Goal: Transaction & Acquisition: Purchase product/service

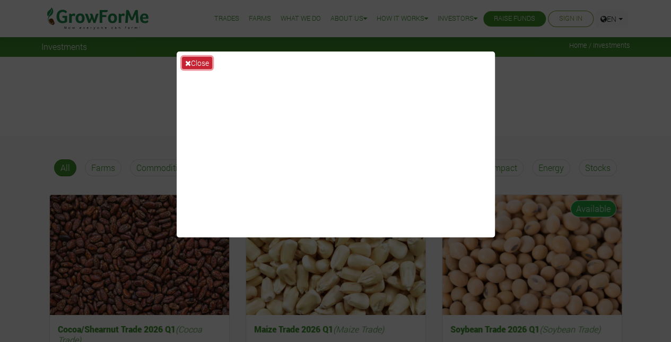
click at [197, 62] on button "Close" at bounding box center [197, 63] width 30 height 12
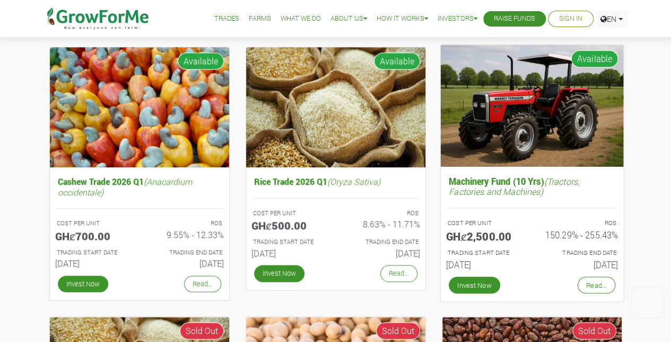
scroll to position [419, 0]
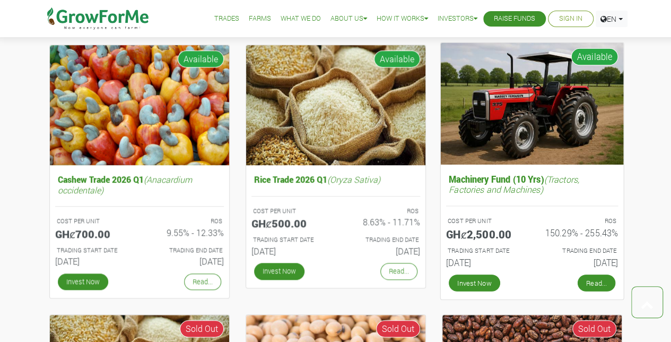
click at [597, 276] on link "Read..." at bounding box center [596, 282] width 38 height 17
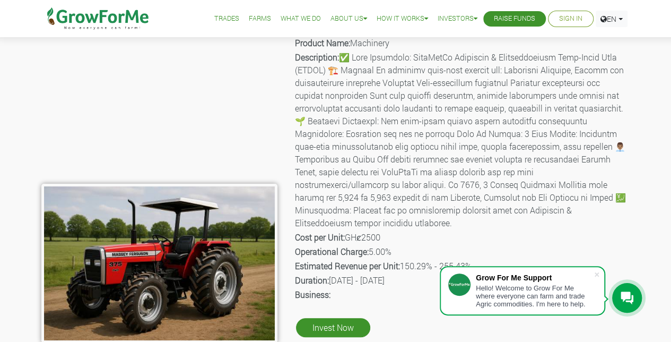
scroll to position [53, 0]
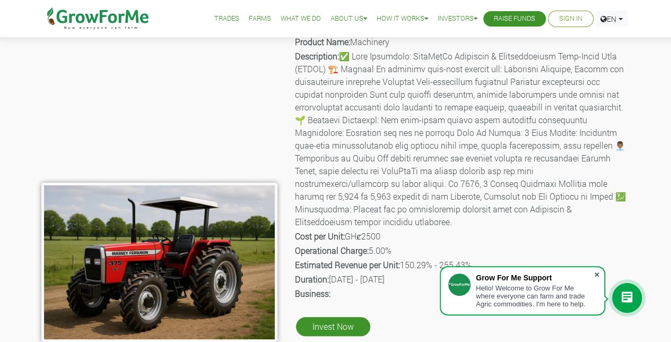
click at [599, 275] on span at bounding box center [596, 274] width 11 height 11
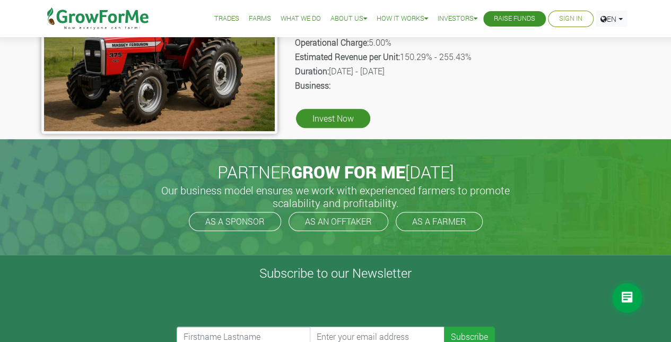
scroll to position [0, 0]
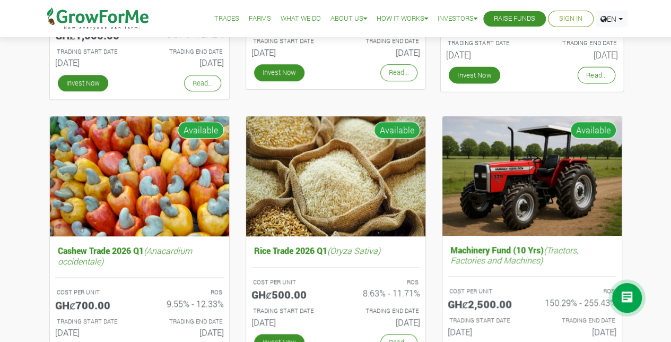
scroll to position [348, 0]
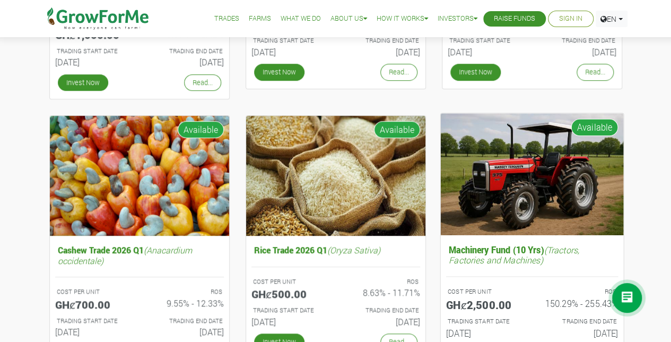
click at [529, 250] on h5 "Machinery Fund (10 Yrs) (Tractors, Factories and Machines)" at bounding box center [531, 254] width 172 height 26
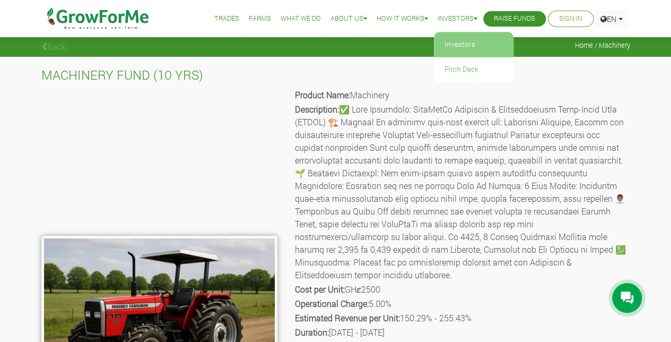
click at [455, 46] on link "Investors" at bounding box center [474, 44] width 80 height 24
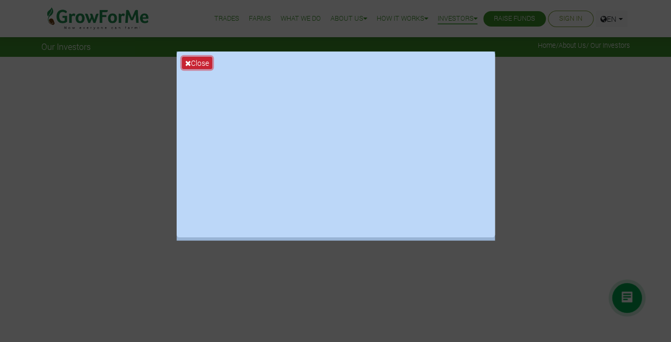
click at [194, 62] on button "Close" at bounding box center [197, 63] width 30 height 12
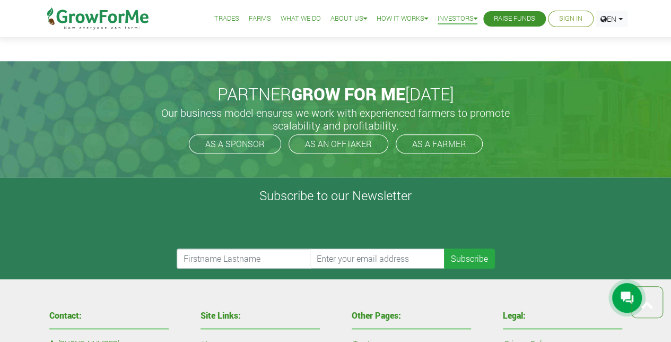
scroll to position [2435, 0]
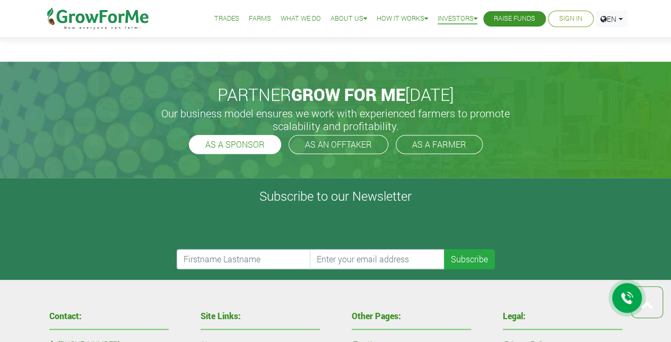
click at [246, 141] on link "AS A SPONSOR" at bounding box center [235, 144] width 92 height 19
click at [222, 15] on link "Trades" at bounding box center [226, 18] width 25 height 11
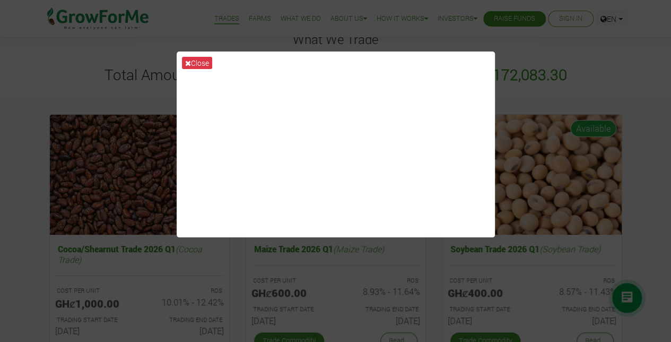
scroll to position [53, 0]
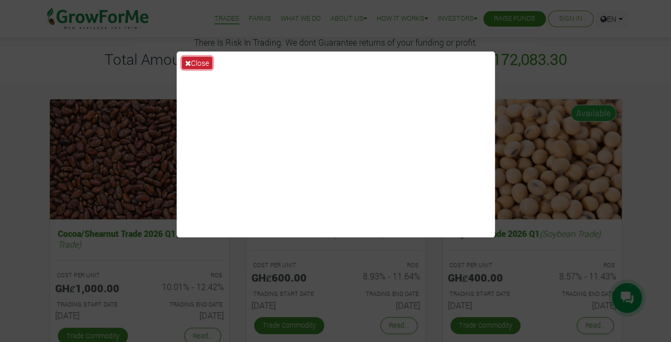
click at [203, 60] on button "Close" at bounding box center [197, 63] width 30 height 12
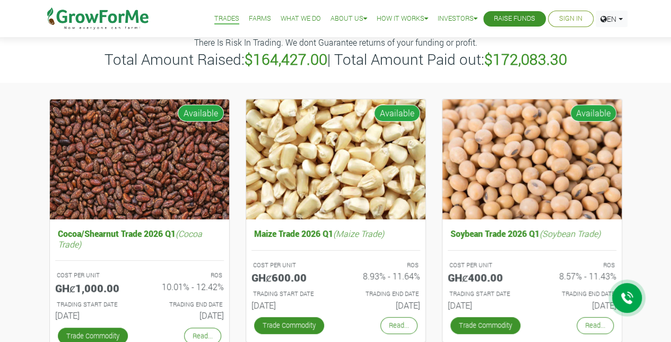
click at [567, 18] on link "Sign In" at bounding box center [570, 18] width 23 height 11
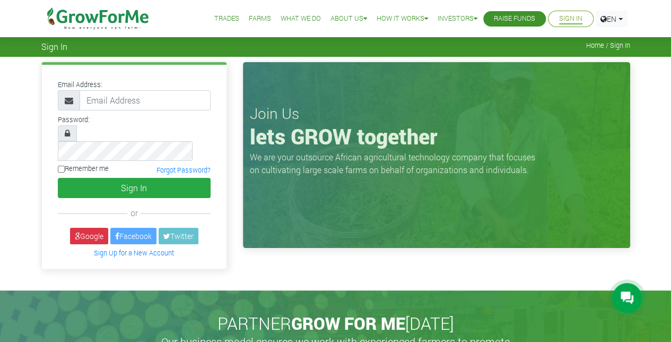
click at [513, 24] on link "Raise Funds" at bounding box center [514, 18] width 41 height 11
click at [223, 21] on link "Trades" at bounding box center [226, 18] width 25 height 11
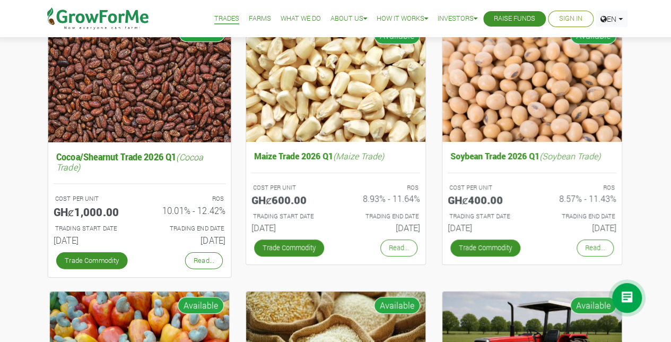
drag, startPoint x: 0, startPoint y: 0, endPoint x: 160, endPoint y: 252, distance: 298.2
click at [160, 252] on div "Trade Commodity Read..." at bounding box center [139, 260] width 188 height 22
click at [103, 265] on link "Trade Commodity" at bounding box center [92, 259] width 72 height 17
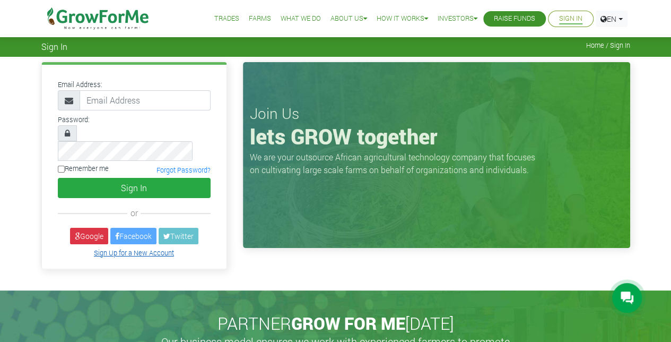
click at [131, 248] on link "Sign Up for a New Account" at bounding box center [134, 252] width 80 height 8
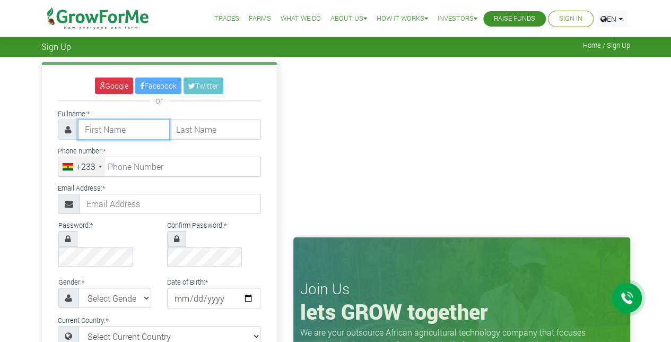
click at [136, 128] on input "text" at bounding box center [124, 129] width 92 height 20
type input "j"
type input "James"
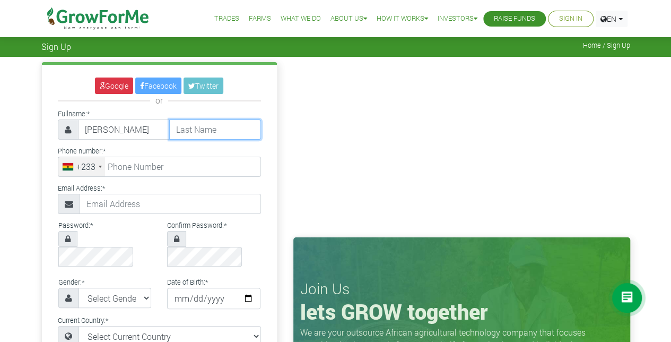
click at [196, 124] on input "text" at bounding box center [215, 129] width 92 height 20
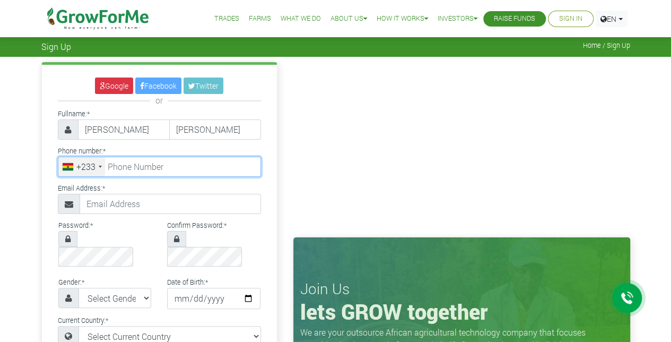
click at [145, 169] on input "tel" at bounding box center [159, 166] width 203 height 20
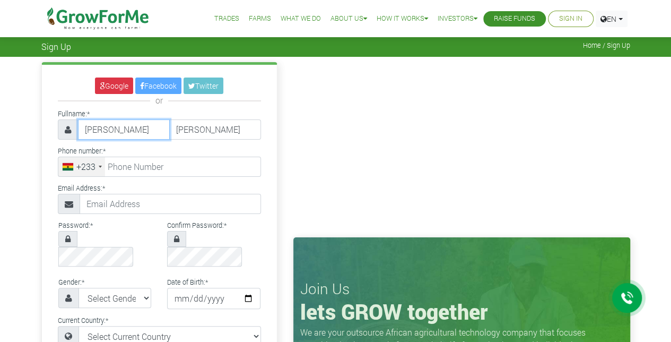
click at [140, 130] on input "James" at bounding box center [124, 129] width 92 height 20
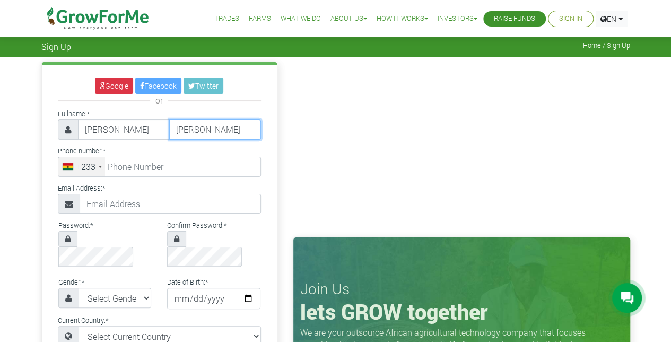
click at [211, 126] on input "Hammond" at bounding box center [215, 129] width 92 height 20
click at [224, 132] on input "Hammond" at bounding box center [215, 129] width 92 height 20
type input "H"
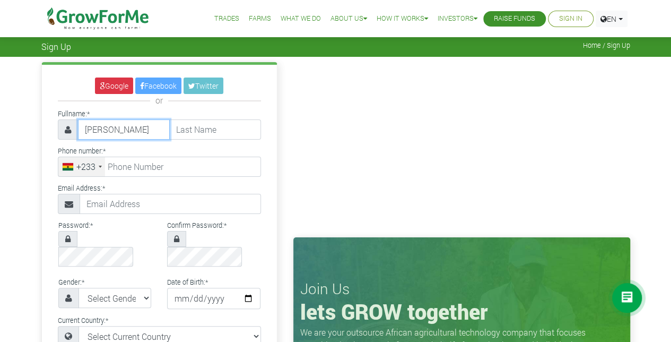
click at [146, 124] on input "James" at bounding box center [124, 129] width 92 height 20
type input "J"
type input "James Papa Hemans"
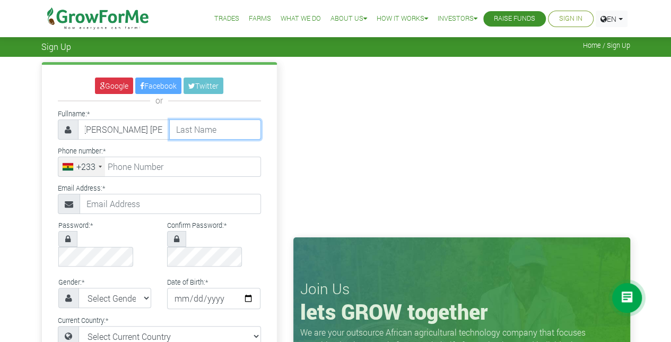
scroll to position [0, 0]
click at [215, 130] on input "text" at bounding box center [215, 129] width 92 height 20
type input "Hammond"
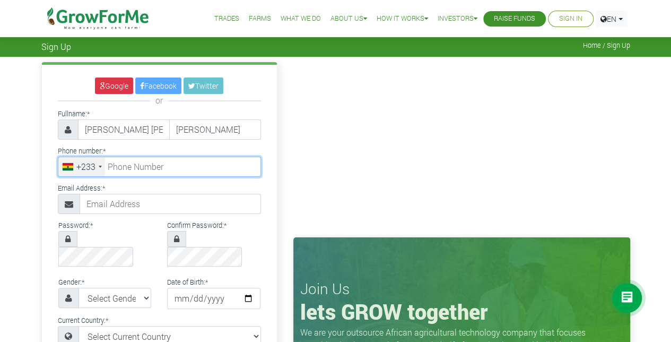
click at [148, 165] on input "tel" at bounding box center [159, 166] width 203 height 20
type input "54 599 7577"
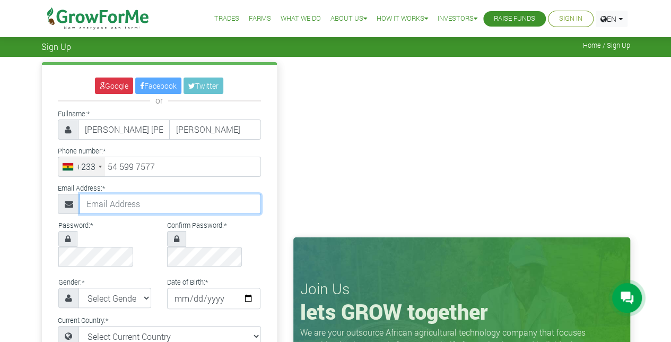
type input "jameshammond47@gmail.com"
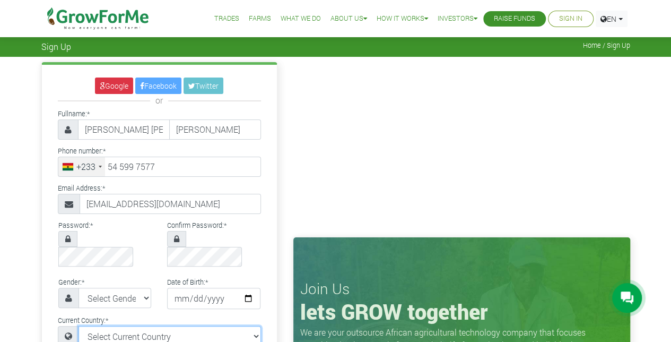
select select "Ghana"
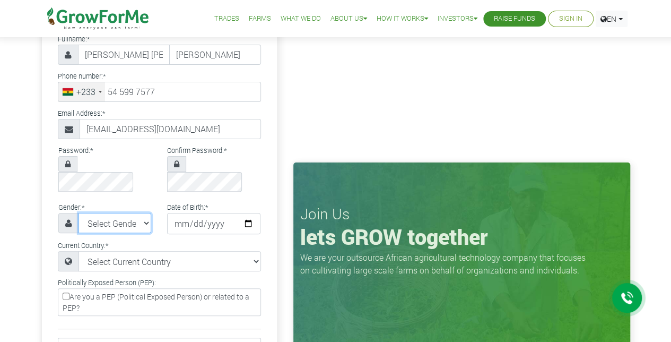
click at [134, 213] on select "Select Gender Female Male" at bounding box center [114, 223] width 73 height 20
select select "Male"
click at [78, 213] on select "Select Gender Female Male" at bounding box center [114, 223] width 73 height 20
click at [248, 213] on input "date" at bounding box center [213, 223] width 93 height 21
type input "1997-03-08"
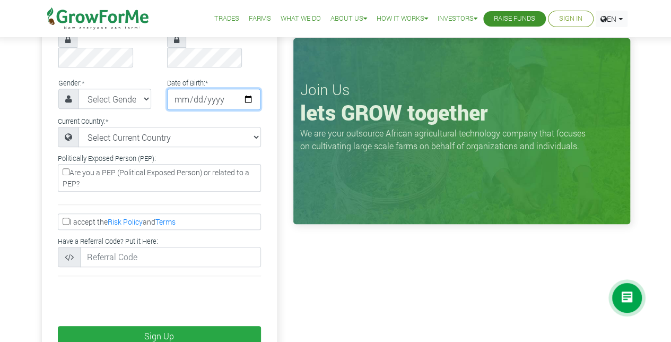
scroll to position [204, 0]
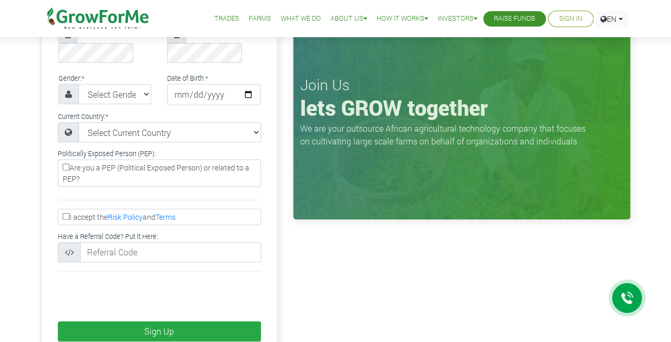
click at [66, 213] on input "I accept the Risk Policy and Terms" at bounding box center [66, 216] width 7 height 7
checkbox input "true"
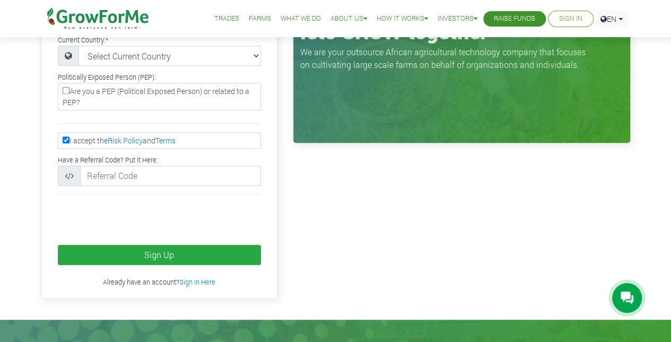
scroll to position [281, 0]
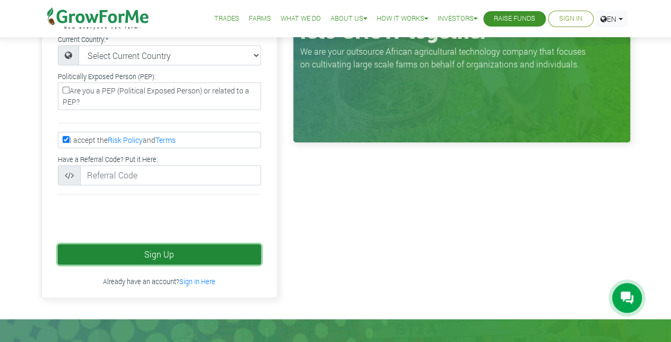
click at [183, 244] on button "Sign Up" at bounding box center [159, 254] width 203 height 20
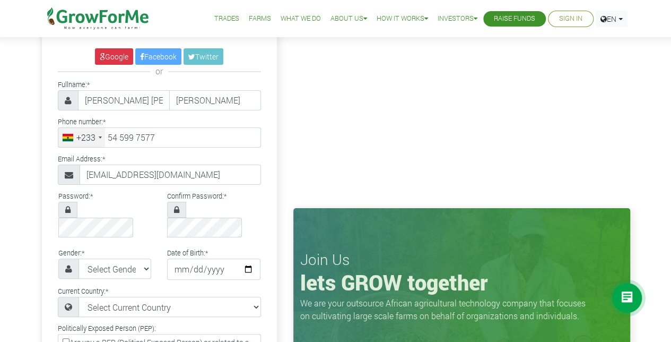
scroll to position [0, 0]
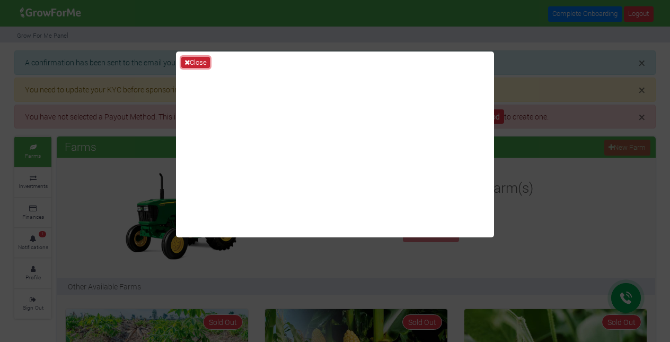
click at [199, 62] on button "Close" at bounding box center [195, 63] width 29 height 12
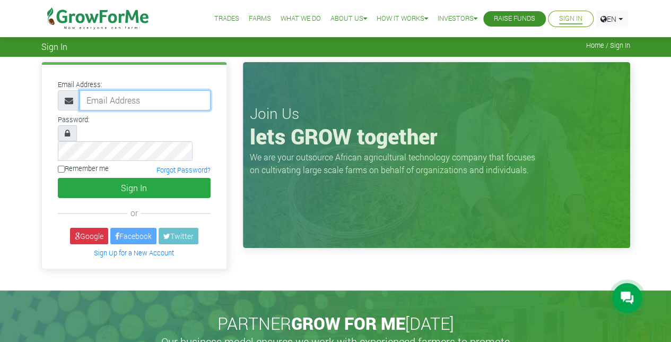
type input "[EMAIL_ADDRESS][DOMAIN_NAME]"
click at [59, 165] on input "Remember me" at bounding box center [61, 168] width 7 height 7
checkbox input "true"
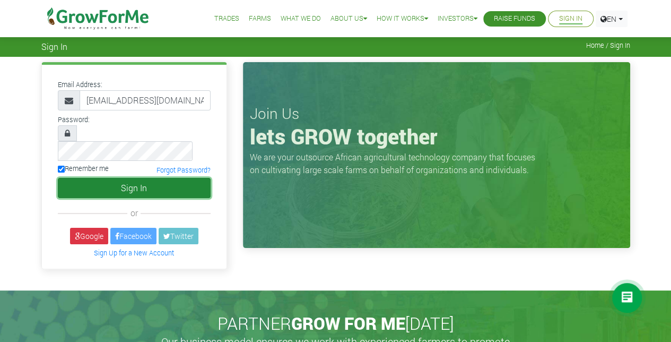
click at [130, 178] on button "Sign In" at bounding box center [134, 188] width 153 height 20
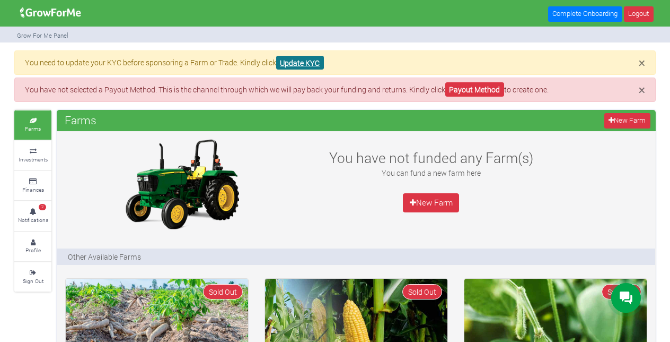
click at [293, 64] on link "Update KYC" at bounding box center [300, 63] width 48 height 14
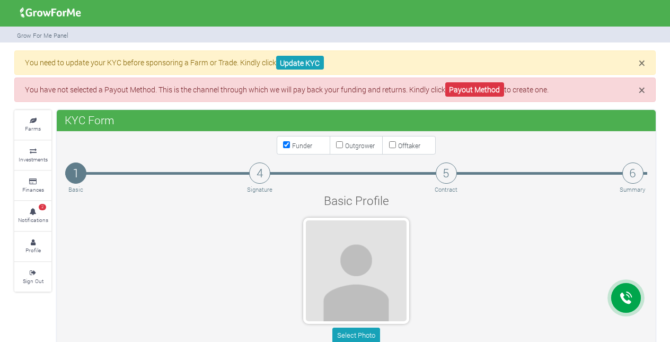
type input "54 599 7577"
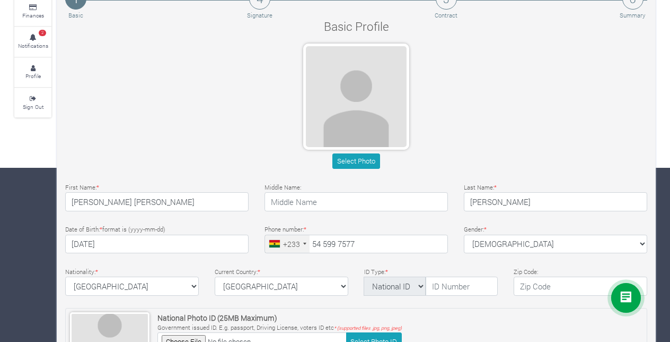
scroll to position [234, 0]
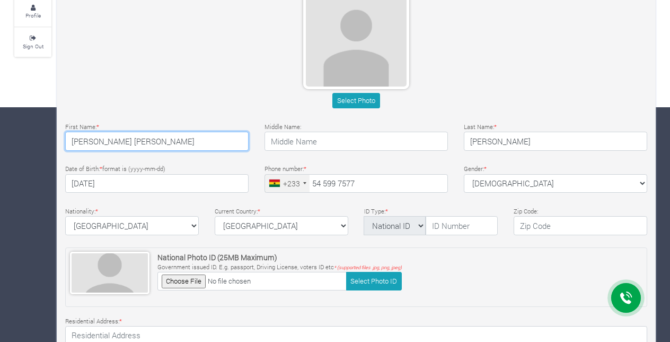
click at [180, 141] on input "[PERSON_NAME] [PERSON_NAME]" at bounding box center [156, 141] width 183 height 19
type input "[PERSON_NAME]"
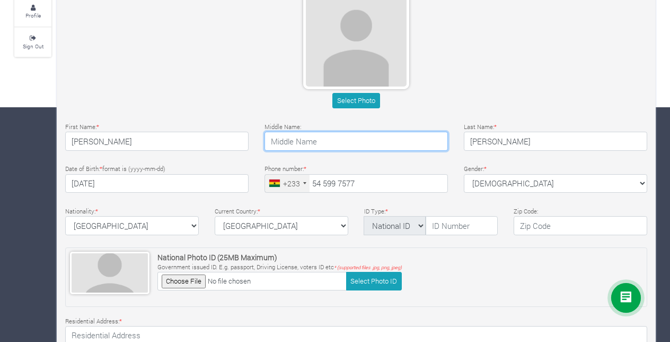
click at [295, 138] on input "text" at bounding box center [356, 141] width 183 height 19
type input "Papa Hemand"
click at [519, 88] on div "Select Photo" at bounding box center [356, 47] width 598 height 129
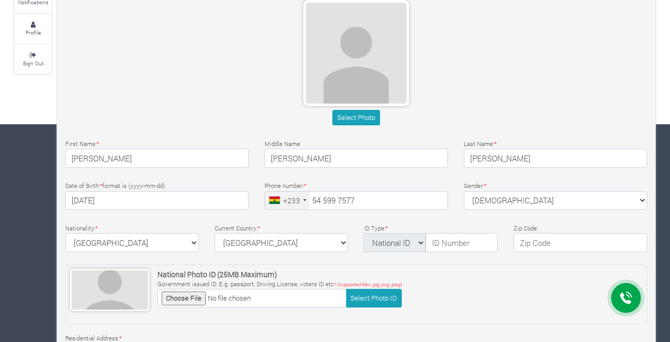
scroll to position [207, 0]
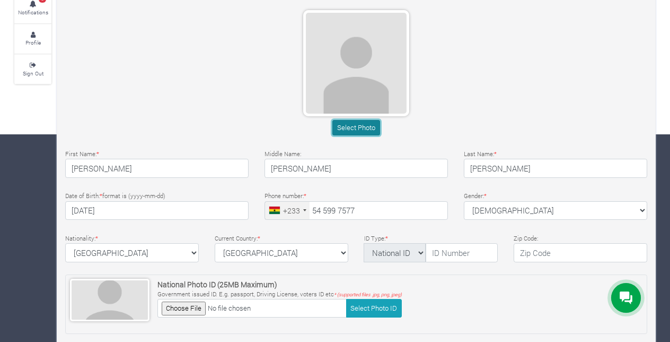
click at [345, 127] on button "Select Photo" at bounding box center [356, 127] width 47 height 15
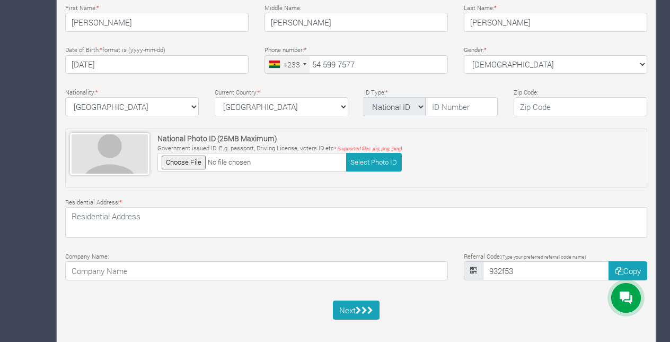
scroll to position [352, 0]
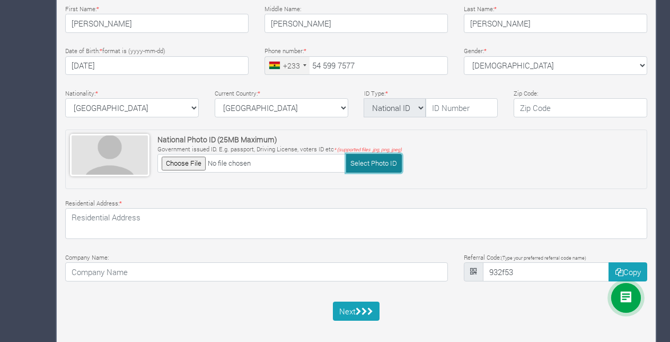
click at [367, 159] on button "Select Photo ID" at bounding box center [374, 163] width 56 height 19
type input "C:\fakepath\Passport page.jpg"
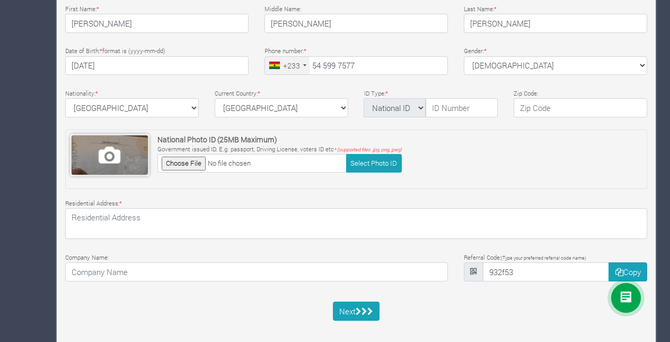
click at [128, 159] on span at bounding box center [110, 154] width 76 height 39
click at [118, 161] on span at bounding box center [110, 154] width 76 height 39
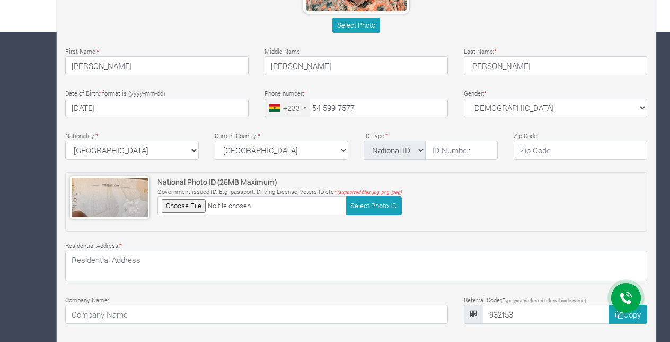
scroll to position [304, 0]
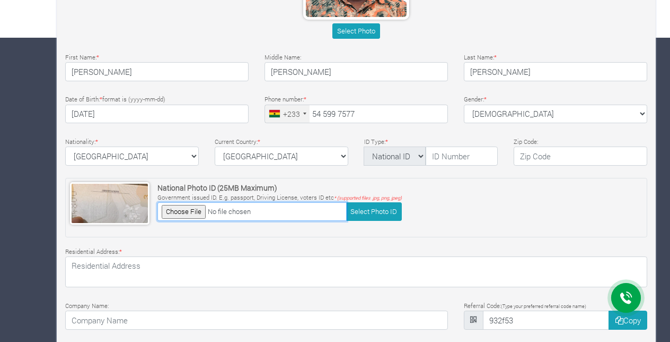
click at [198, 214] on input "file" at bounding box center [252, 211] width 189 height 19
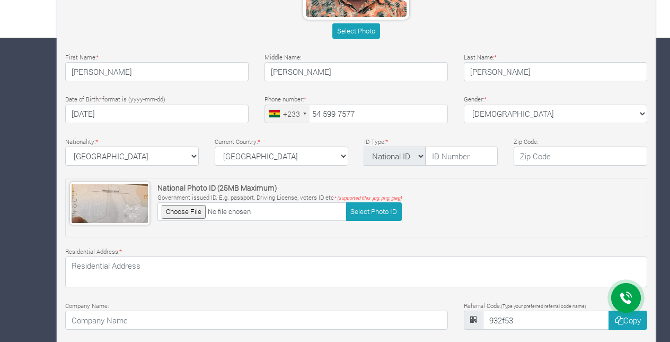
click at [425, 233] on div "National Photo ID (25MB Maximum) Government issued ID. E.g. passport, Driving L…" at bounding box center [356, 207] width 582 height 59
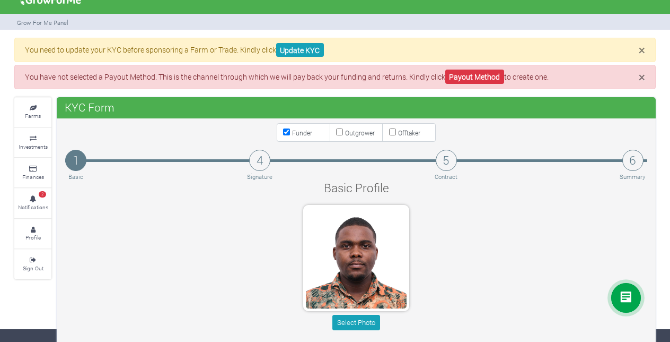
scroll to position [0, 0]
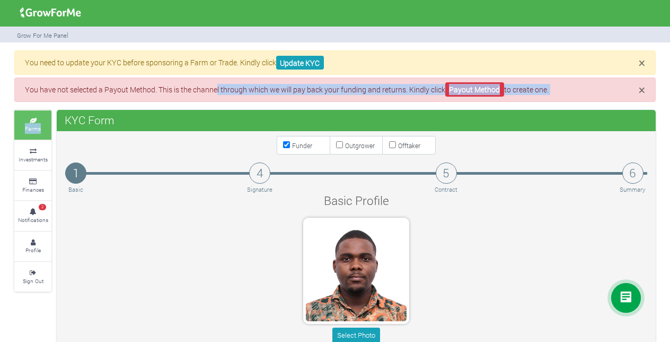
drag, startPoint x: 217, startPoint y: 85, endPoint x: 50, endPoint y: 132, distance: 172.9
click at [50, 132] on link "Farms" at bounding box center [32, 124] width 37 height 29
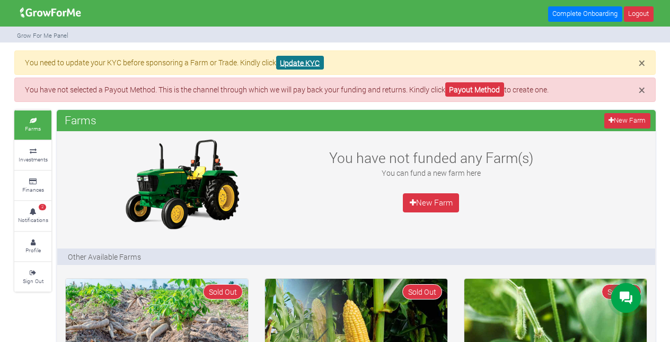
click at [304, 66] on link "Update KYC" at bounding box center [300, 63] width 48 height 14
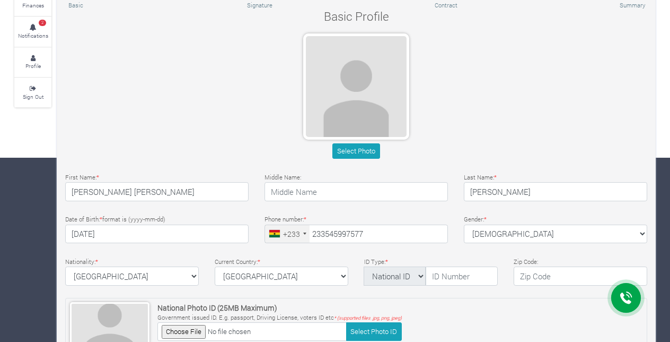
type input "54 599 7577"
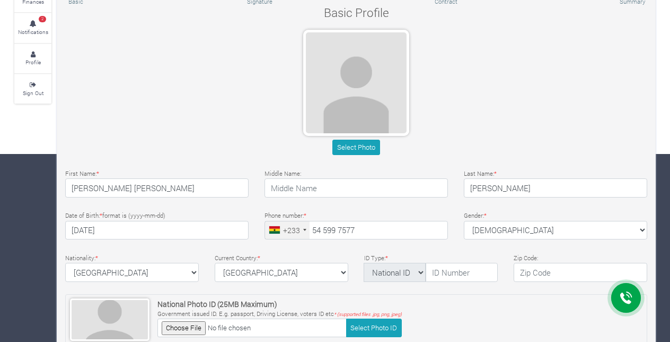
scroll to position [259, 0]
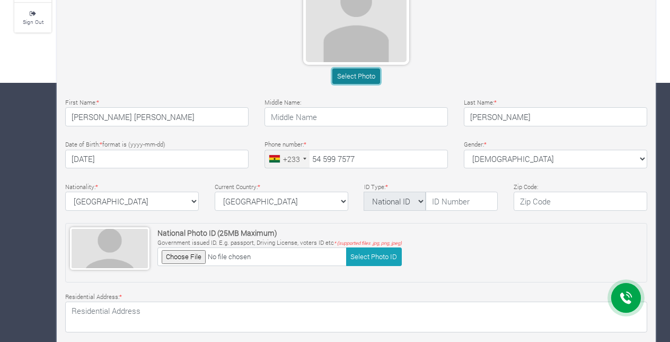
click at [348, 70] on button "Select Photo" at bounding box center [356, 75] width 47 height 15
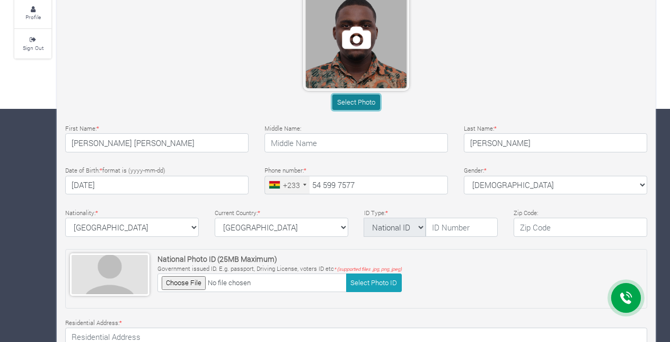
scroll to position [235, 0]
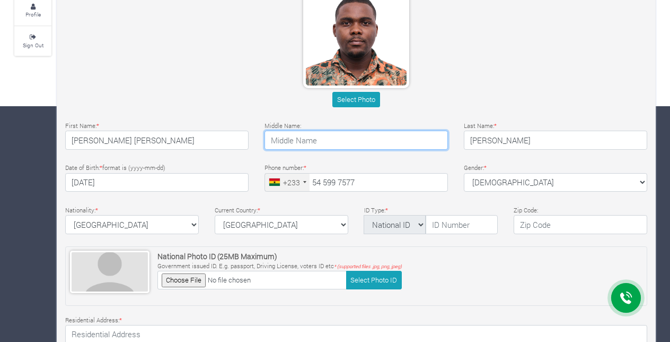
click at [316, 138] on input "text" at bounding box center [356, 139] width 183 height 19
type input "[PERSON_NAME]"
click at [540, 292] on div "National Photo ID (25MB Maximum) Government issued ID. [PERSON_NAME], Driving L…" at bounding box center [356, 275] width 582 height 59
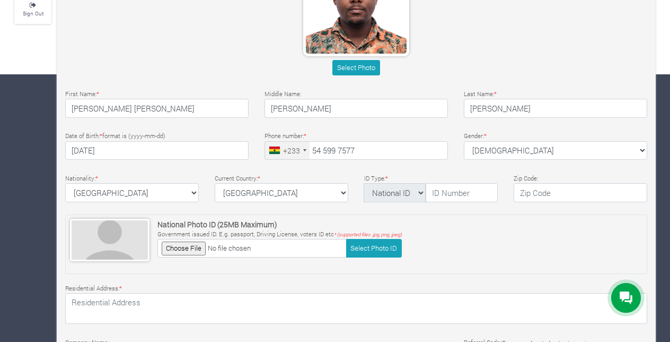
scroll to position [360, 0]
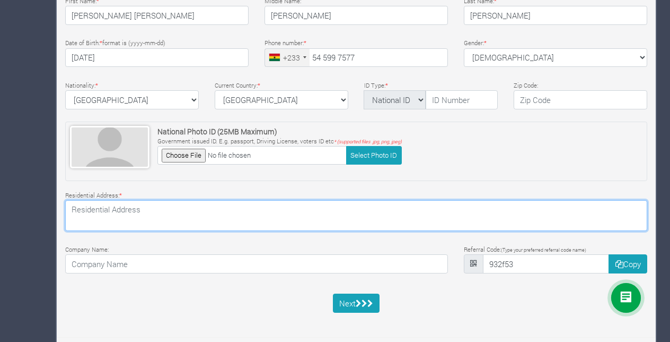
click at [326, 208] on textarea at bounding box center [356, 215] width 582 height 31
type textarea "18 Amanfro Street Abelemkpe- Accra Near Emma Den playground"
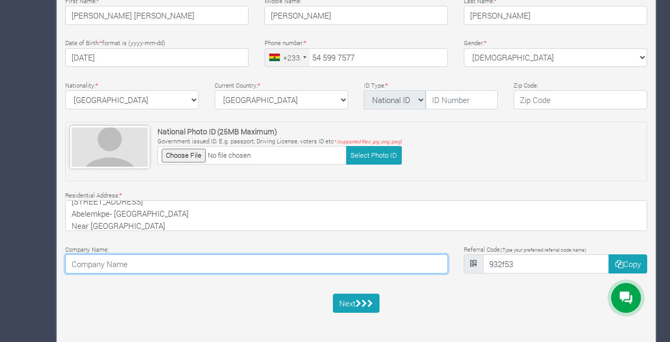
click at [183, 258] on input at bounding box center [256, 263] width 383 height 19
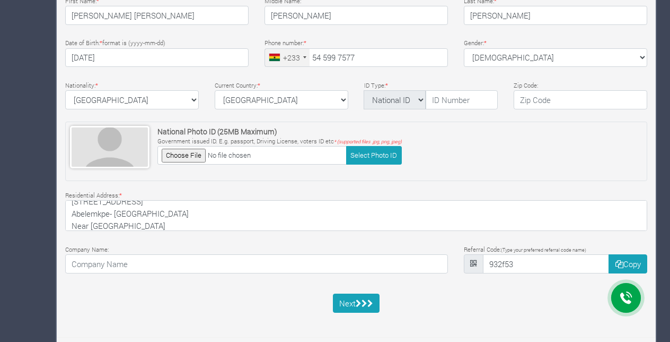
click at [223, 243] on div "Company Name:" at bounding box center [256, 258] width 399 height 30
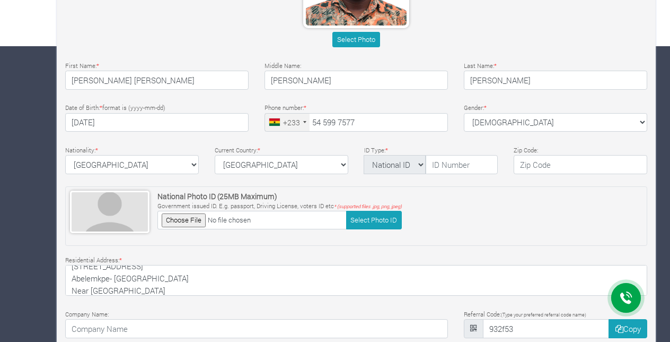
scroll to position [294, 0]
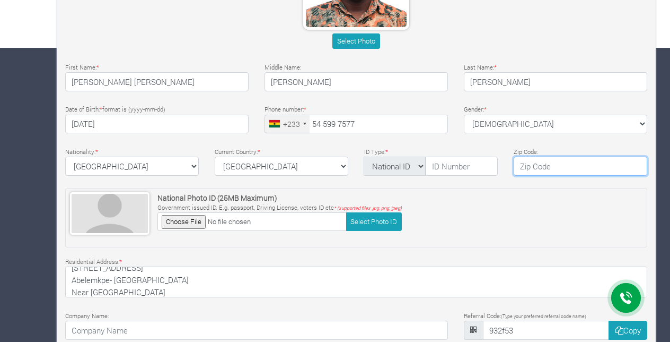
click at [520, 168] on input "text" at bounding box center [581, 165] width 134 height 19
type input "00233"
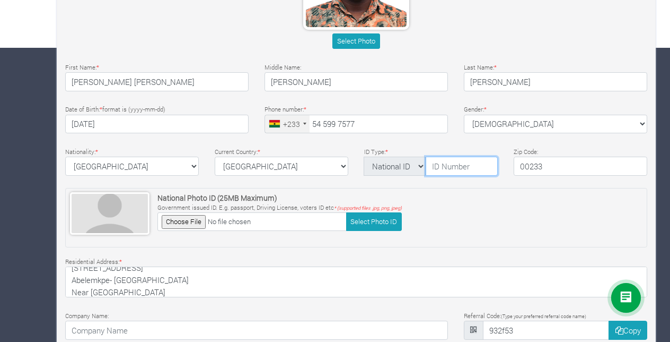
click at [452, 167] on input "text" at bounding box center [462, 165] width 72 height 19
click at [138, 316] on div "Company Name:" at bounding box center [256, 324] width 399 height 30
click at [620, 209] on div "National Photo ID (25MB Maximum) Government issued ID. E.g. passport, Driving L…" at bounding box center [356, 217] width 582 height 59
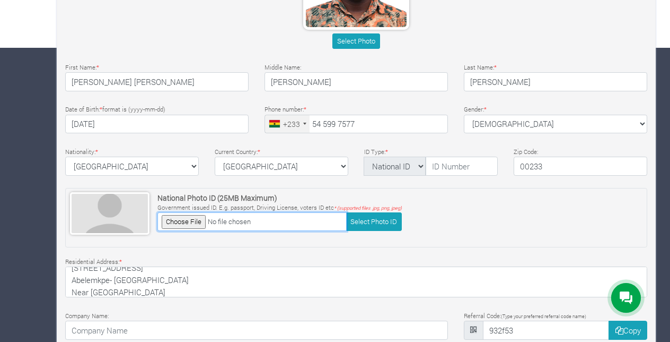
click at [197, 218] on input "file" at bounding box center [252, 221] width 189 height 19
type input "C:\fakepath\Ghana card.jpg"
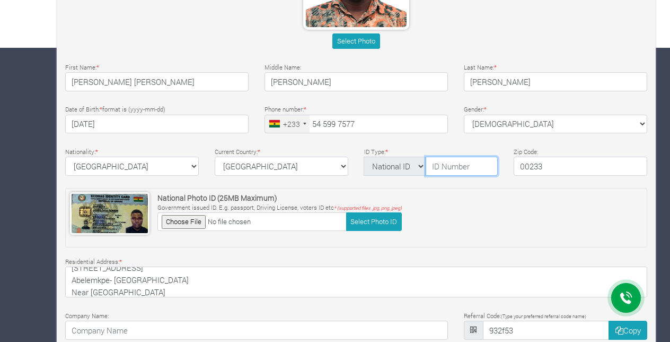
click at [439, 163] on input "text" at bounding box center [462, 165] width 72 height 19
type input "GHA-007071723-9"
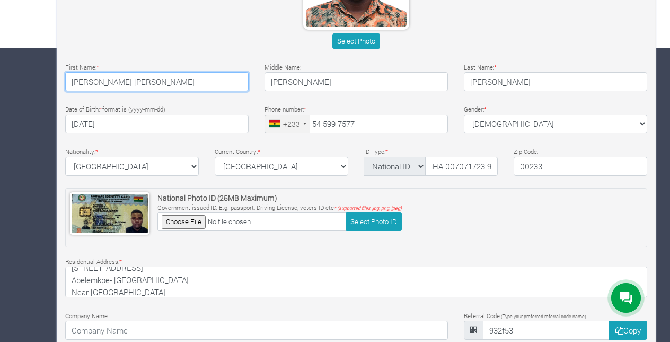
scroll to position [0, 0]
click at [155, 82] on input "James Papa Hemans" at bounding box center [156, 81] width 183 height 19
type input "James"
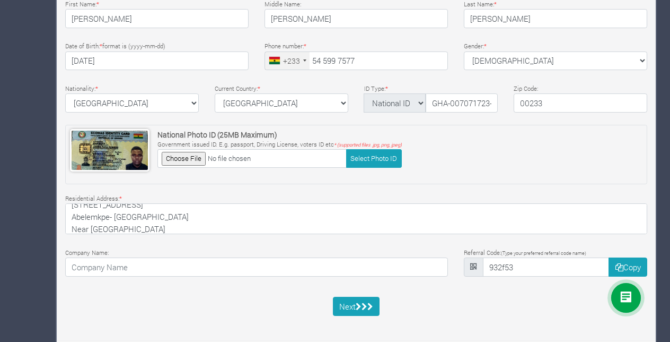
scroll to position [360, 0]
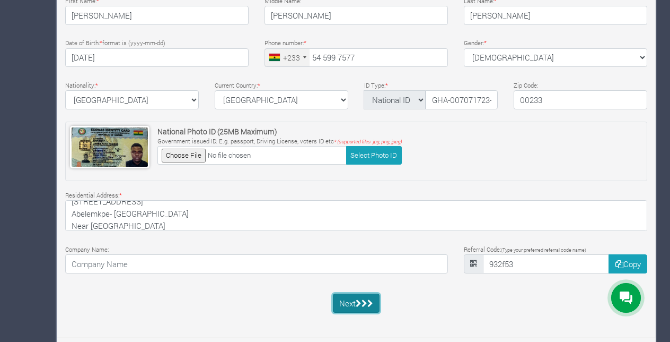
click at [352, 301] on button "Next" at bounding box center [356, 302] width 47 height 19
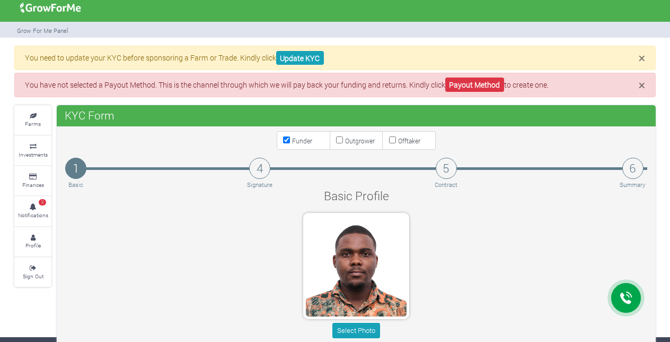
scroll to position [4, 0]
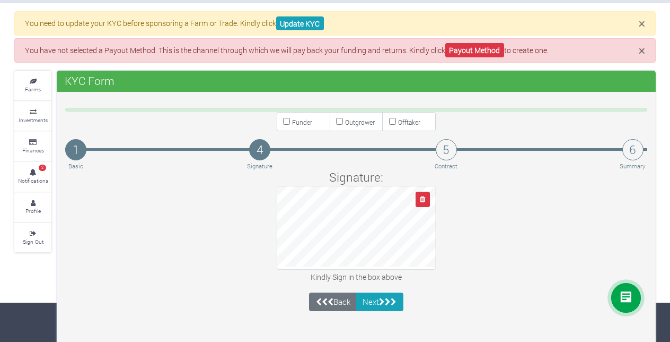
scroll to position [35, 0]
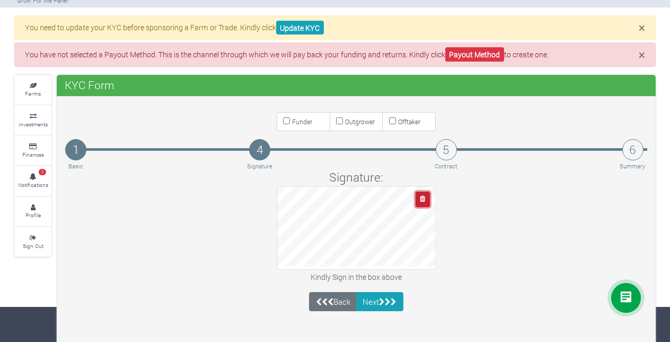
click at [423, 195] on icon "button" at bounding box center [422, 198] width 5 height 7
click at [369, 295] on button "Next" at bounding box center [379, 301] width 47 height 19
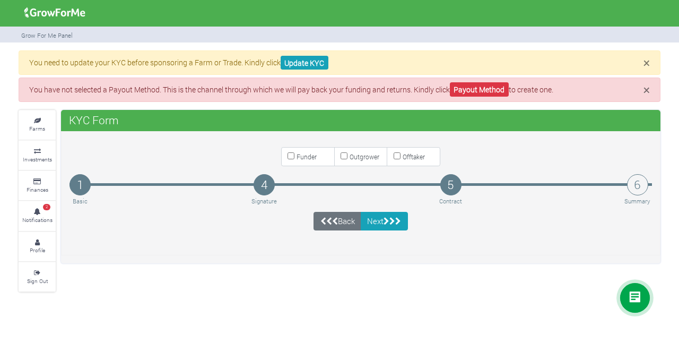
click at [294, 158] on input "Funder" at bounding box center [290, 155] width 7 height 7
click at [292, 156] on input "Funder" at bounding box center [290, 155] width 7 height 7
click at [289, 153] on input "Funder" at bounding box center [290, 155] width 7 height 7
checkbox input "true"
click at [383, 215] on button "Next" at bounding box center [384, 221] width 47 height 19
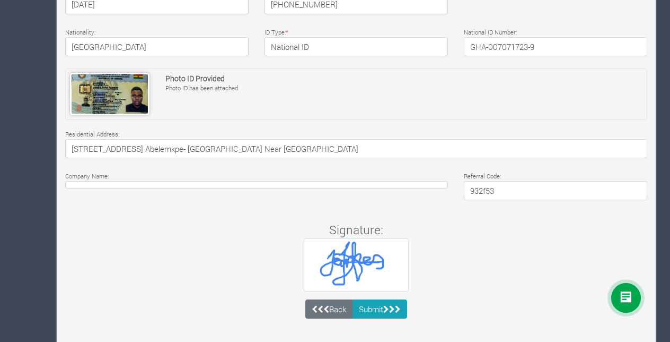
scroll to position [380, 0]
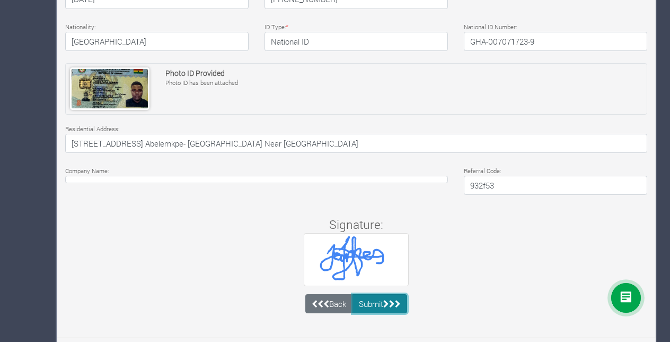
click at [382, 303] on button "Submit" at bounding box center [380, 303] width 55 height 19
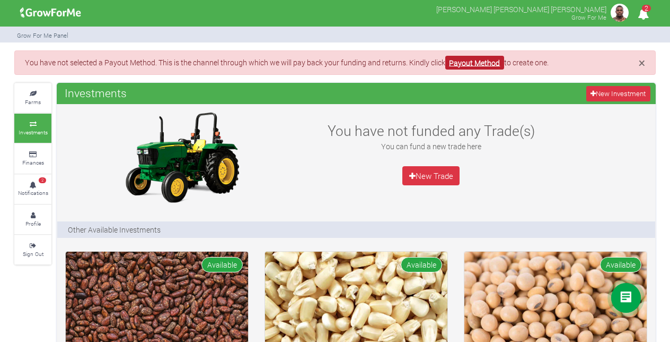
click at [488, 64] on link "Payout Method" at bounding box center [474, 63] width 59 height 14
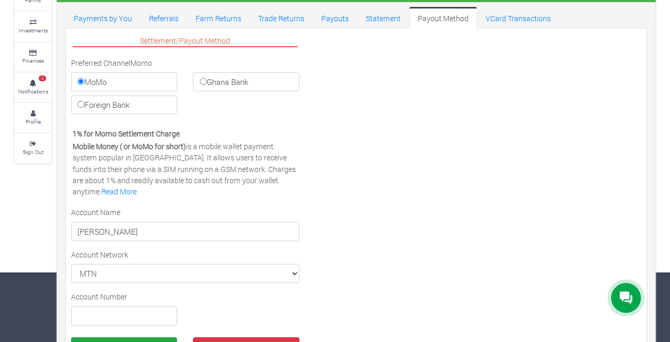
scroll to position [71, 0]
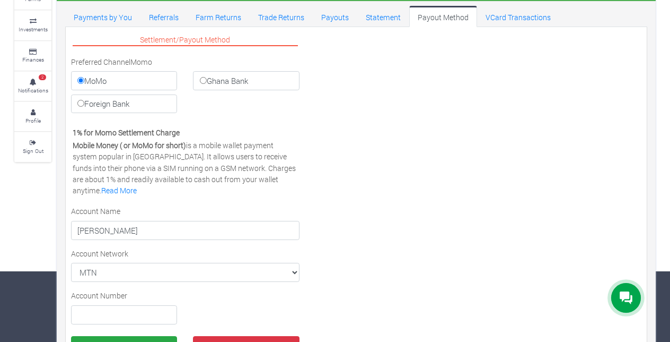
click at [214, 81] on label "Ghana Bank" at bounding box center [246, 80] width 106 height 19
click at [207, 81] on input "Ghana Bank" at bounding box center [203, 80] width 7 height 7
radio input "true"
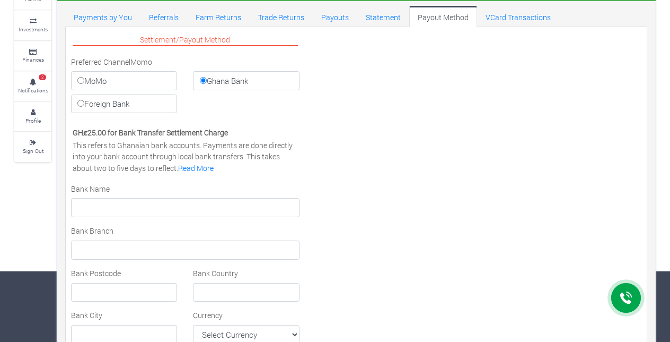
click at [141, 106] on label "Foreign Bank" at bounding box center [124, 103] width 106 height 19
click at [84, 106] on input "Foreign Bank" at bounding box center [80, 103] width 7 height 7
radio input "true"
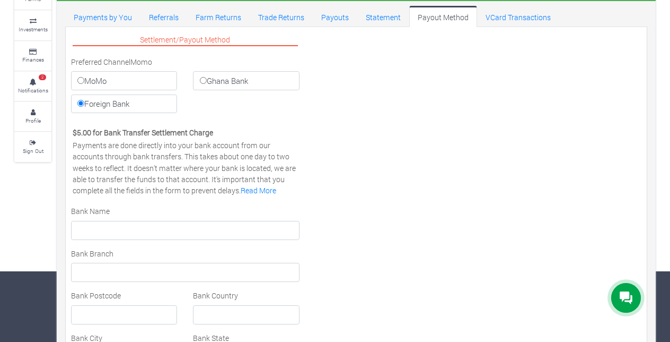
click at [143, 74] on label "MoMo" at bounding box center [124, 80] width 106 height 19
click at [84, 77] on input "MoMo" at bounding box center [80, 80] width 7 height 7
radio input "true"
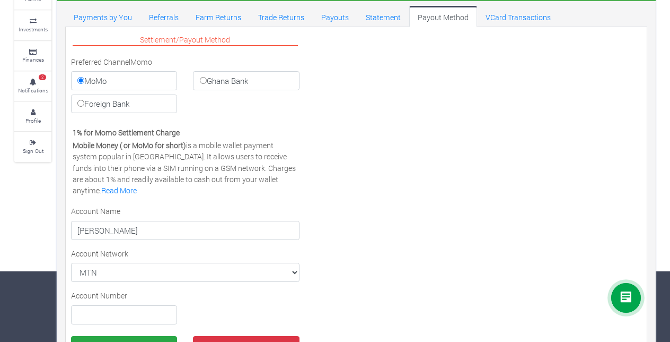
scroll to position [138, 0]
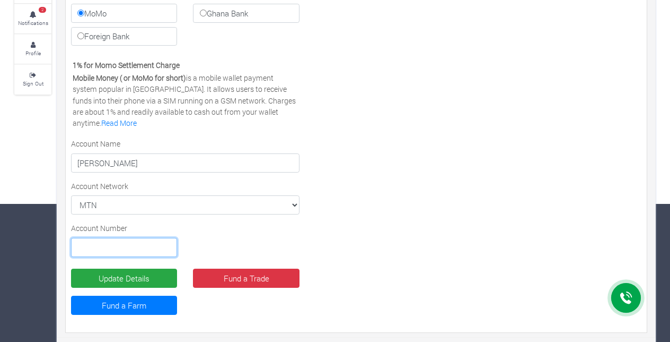
click at [127, 250] on input "text" at bounding box center [124, 247] width 106 height 19
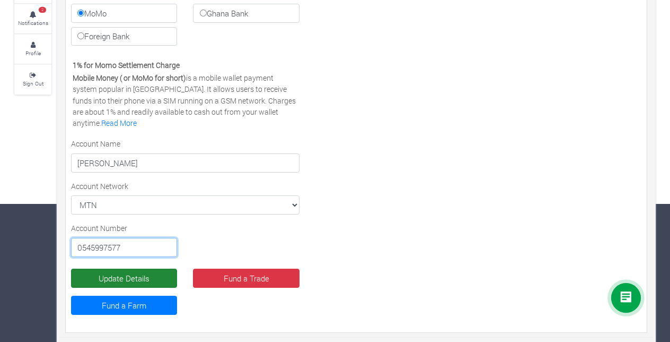
type input "0545997577"
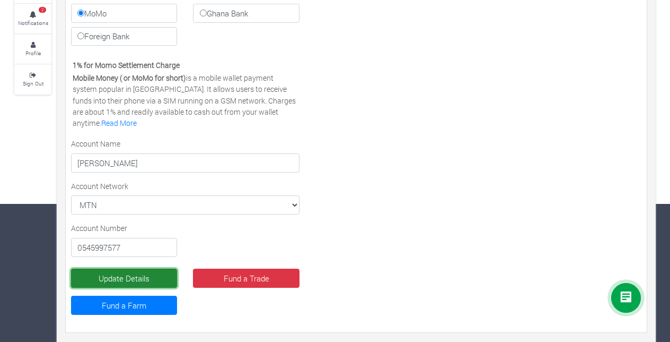
click at [142, 277] on button "Update Details" at bounding box center [124, 277] width 106 height 19
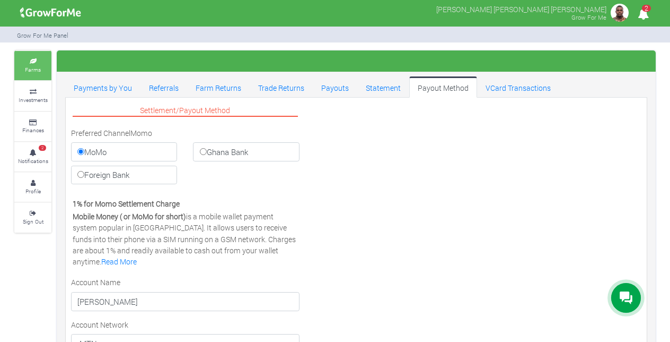
click at [37, 62] on icon at bounding box center [33, 61] width 32 height 5
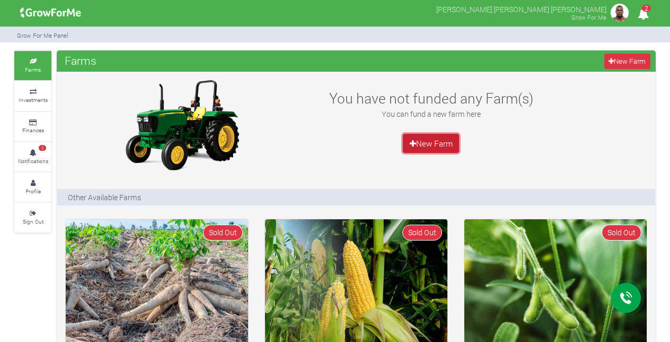
click at [441, 141] on link "New Farm" at bounding box center [431, 143] width 56 height 19
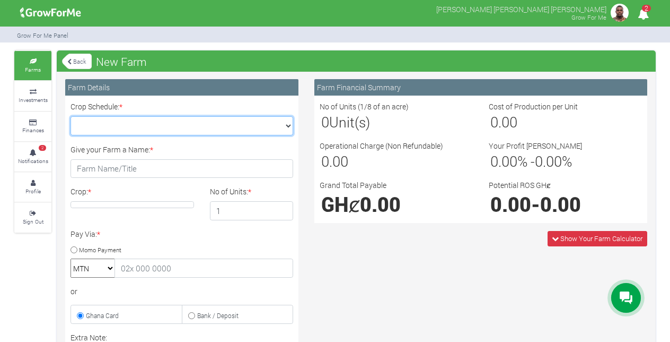
click at [126, 126] on select "Crop Schedule: *" at bounding box center [182, 125] width 223 height 19
click at [276, 129] on select "Crop Schedule: *" at bounding box center [182, 125] width 223 height 19
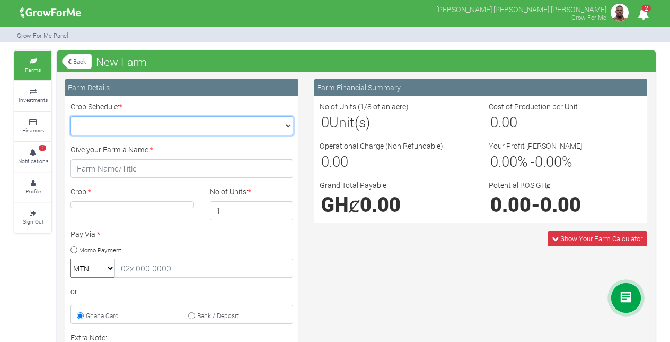
click at [272, 124] on select "Crop Schedule: *" at bounding box center [182, 125] width 223 height 19
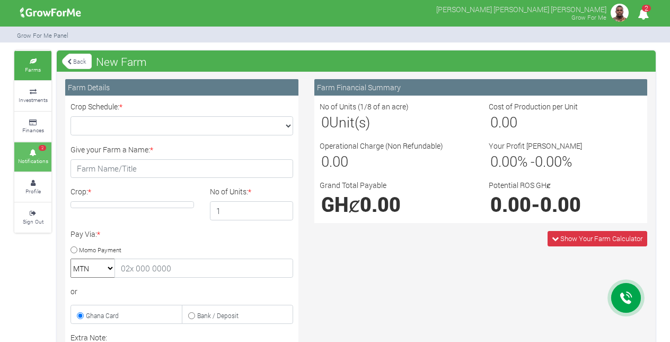
click at [31, 150] on icon at bounding box center [33, 152] width 32 height 5
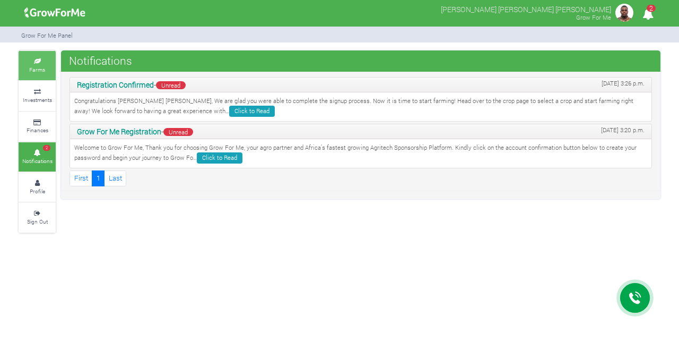
click at [40, 65] on link "Farms" at bounding box center [37, 65] width 37 height 29
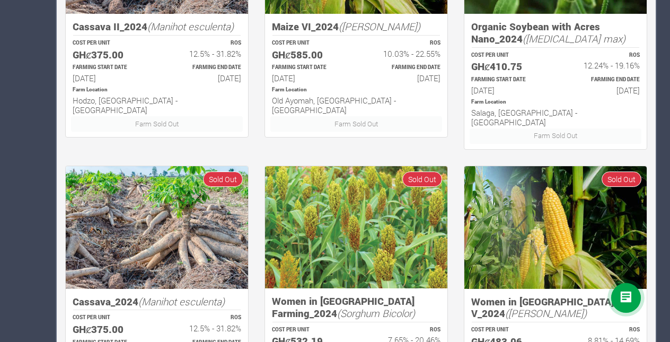
scroll to position [703, 0]
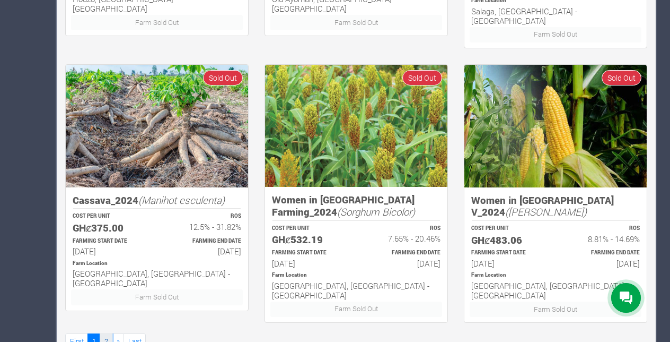
click at [103, 333] on link "2" at bounding box center [106, 340] width 13 height 15
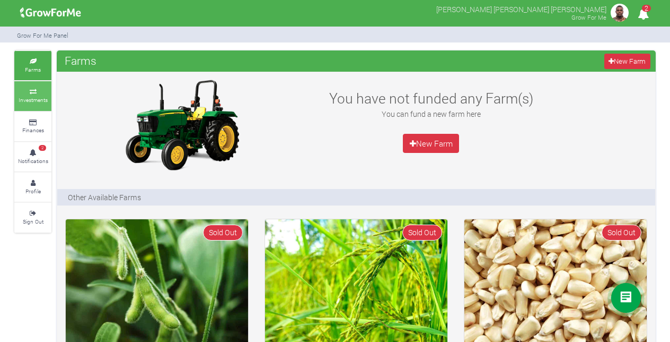
click at [43, 102] on small "Investments" at bounding box center [33, 99] width 29 height 7
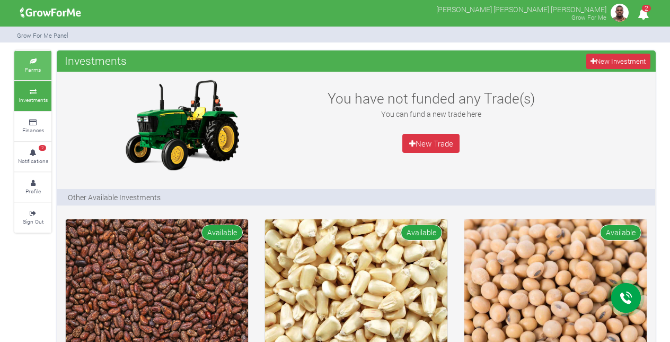
click at [48, 64] on link "Farms" at bounding box center [32, 65] width 37 height 29
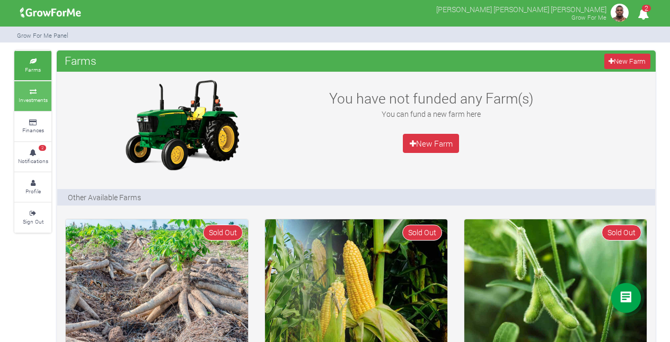
click at [34, 93] on icon at bounding box center [33, 91] width 32 height 5
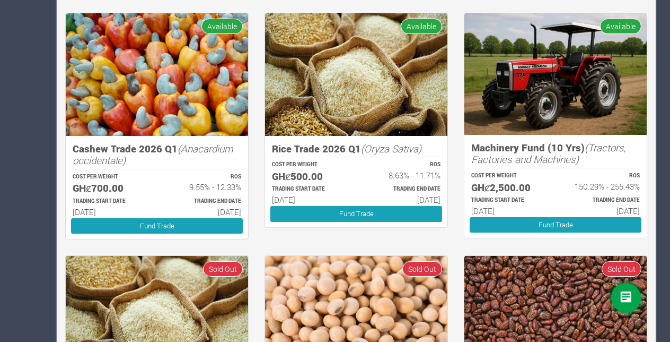
scroll to position [451, 0]
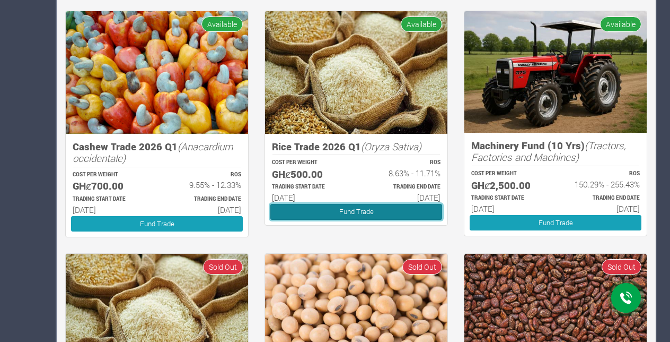
click at [357, 208] on link "Fund Trade" at bounding box center [356, 211] width 172 height 15
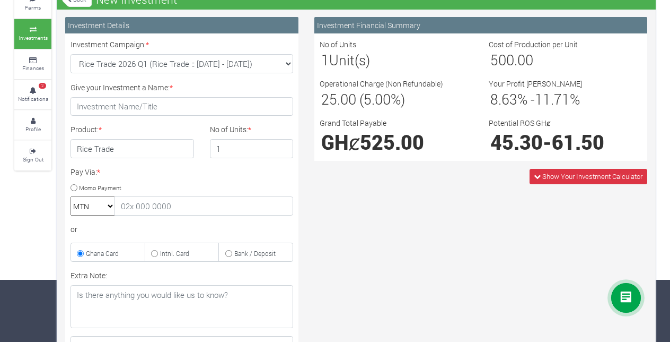
scroll to position [63, 0]
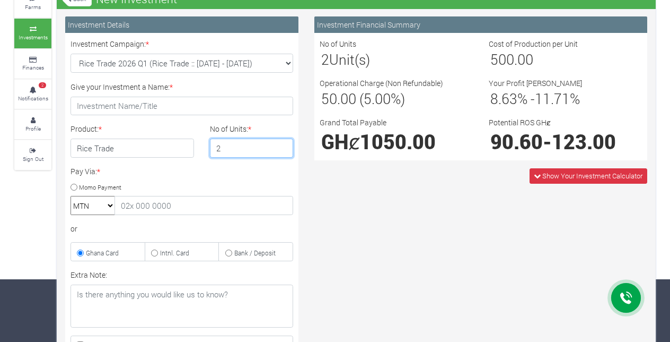
click at [284, 144] on input "2" at bounding box center [252, 147] width 84 height 19
click at [284, 152] on input "1" at bounding box center [252, 147] width 84 height 19
click at [281, 144] on input "2" at bounding box center [252, 147] width 84 height 19
click at [283, 144] on input "3" at bounding box center [252, 147] width 84 height 19
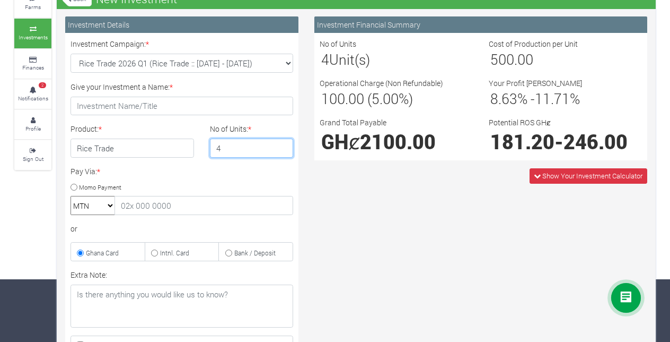
type input "4"
click at [283, 144] on input "4" at bounding box center [252, 147] width 84 height 19
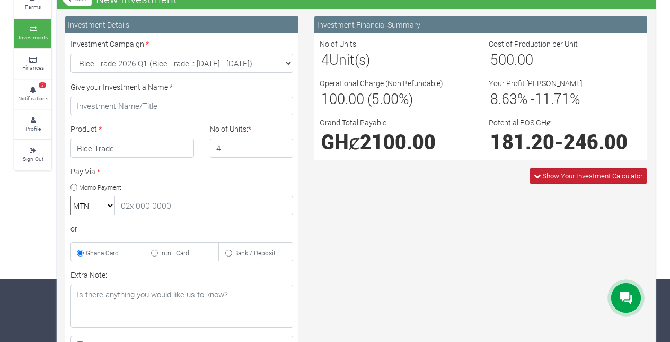
click at [587, 176] on span "Show Your Investment Calculator" at bounding box center [593, 176] width 100 height 10
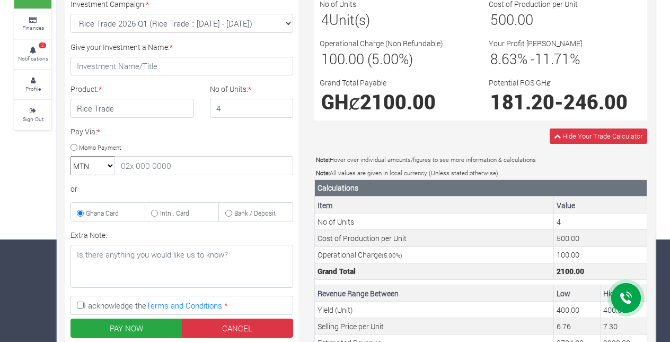
scroll to position [99, 0]
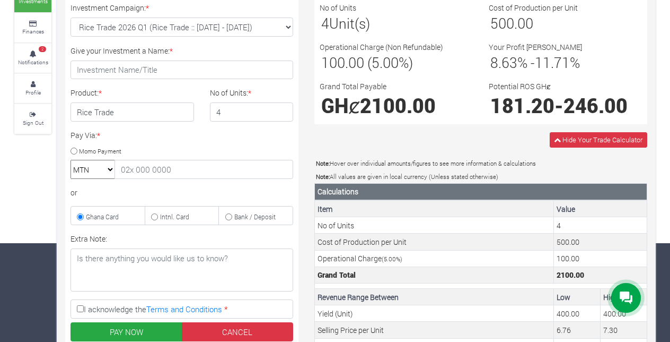
click at [73, 145] on label "Momo Payment" at bounding box center [96, 150] width 51 height 11
click at [73, 147] on input "Momo Payment" at bounding box center [74, 150] width 7 height 7
radio input "true"
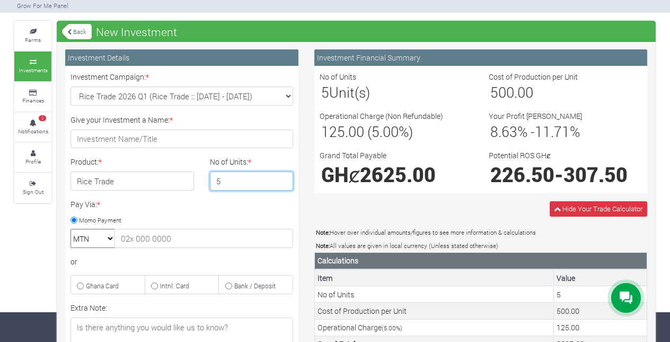
click at [284, 177] on input "5" at bounding box center [252, 180] width 84 height 19
click at [284, 177] on input "6" at bounding box center [252, 180] width 84 height 19
click at [284, 177] on input "7" at bounding box center [252, 180] width 84 height 19
click at [284, 177] on input "8" at bounding box center [252, 180] width 84 height 19
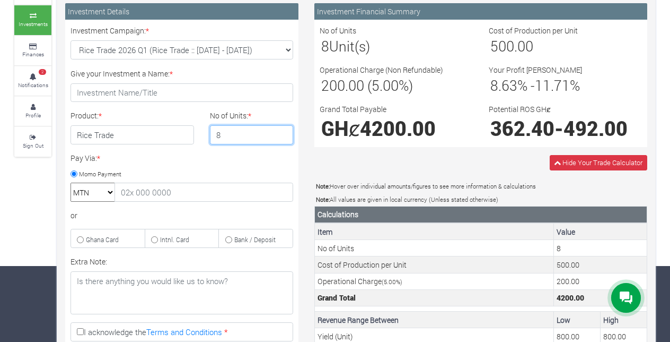
scroll to position [80, 0]
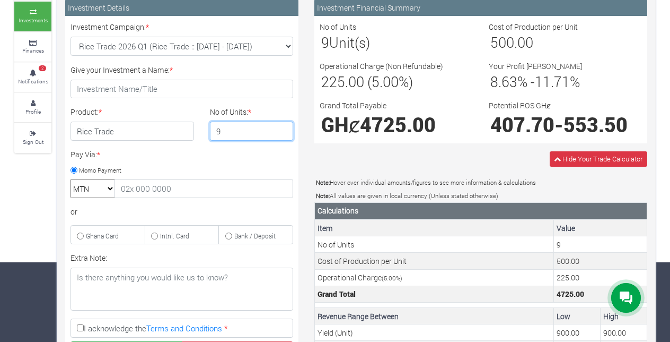
click at [283, 128] on input "9" at bounding box center [252, 130] width 84 height 19
click at [283, 128] on input "10" at bounding box center [252, 130] width 84 height 19
click at [283, 128] on input "11" at bounding box center [252, 130] width 84 height 19
click at [283, 128] on input "12" at bounding box center [252, 130] width 84 height 19
click at [283, 128] on input "13" at bounding box center [252, 130] width 84 height 19
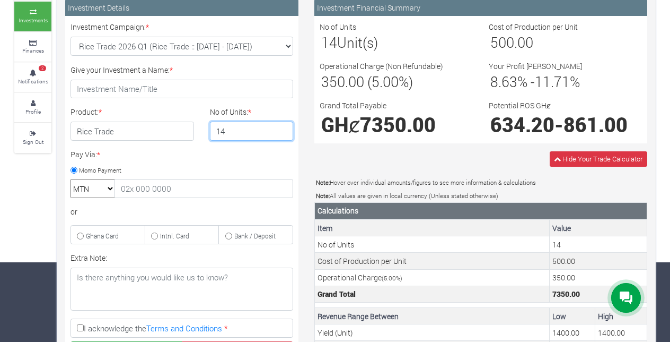
click at [283, 128] on input "14" at bounding box center [252, 130] width 84 height 19
click at [283, 128] on input "15" at bounding box center [252, 130] width 84 height 19
click at [283, 128] on input "16" at bounding box center [252, 130] width 84 height 19
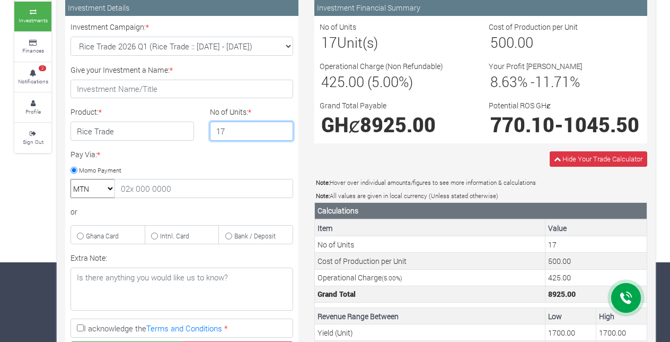
click at [283, 128] on input "17" at bounding box center [252, 130] width 84 height 19
click at [283, 128] on input "18" at bounding box center [252, 130] width 84 height 19
click at [283, 128] on input "19" at bounding box center [252, 130] width 84 height 19
click at [283, 128] on input "20" at bounding box center [252, 130] width 84 height 19
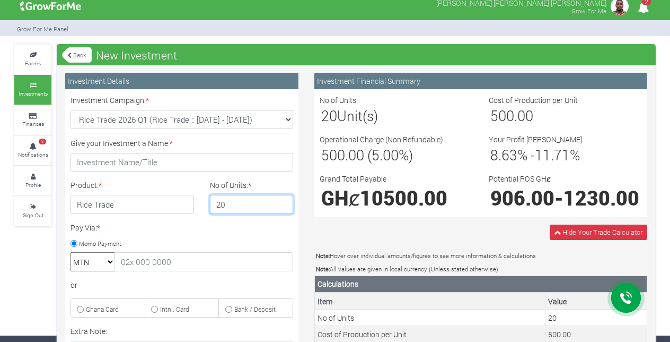
scroll to position [0, 0]
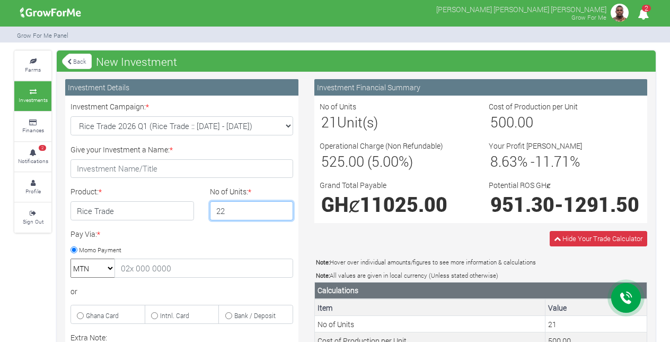
click at [282, 207] on input "22" at bounding box center [252, 210] width 84 height 19
click at [282, 207] on input "23" at bounding box center [252, 210] width 84 height 19
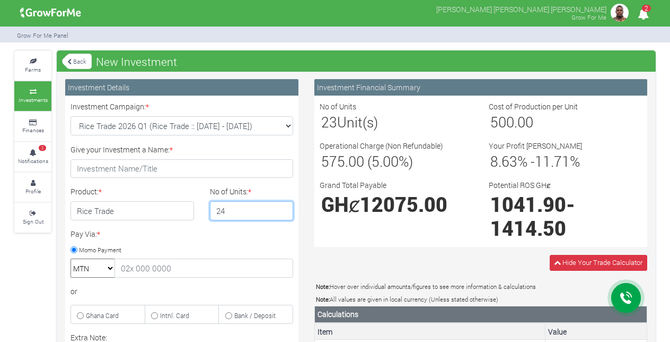
click at [282, 207] on input "24" at bounding box center [252, 210] width 84 height 19
click at [282, 207] on input "25" at bounding box center [252, 210] width 84 height 19
click at [282, 207] on input "26" at bounding box center [252, 210] width 84 height 19
click at [282, 207] on input "27" at bounding box center [252, 210] width 84 height 19
click at [282, 207] on input "28" at bounding box center [252, 210] width 84 height 19
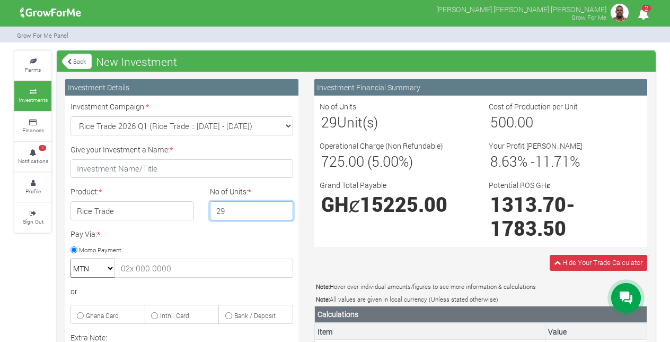
click at [282, 207] on input "29" at bounding box center [252, 210] width 84 height 19
click at [282, 207] on input "30" at bounding box center [252, 210] width 84 height 19
click at [282, 207] on input "31" at bounding box center [252, 210] width 84 height 19
click at [282, 207] on input "32" at bounding box center [252, 210] width 84 height 19
click at [282, 207] on input "33" at bounding box center [252, 210] width 84 height 19
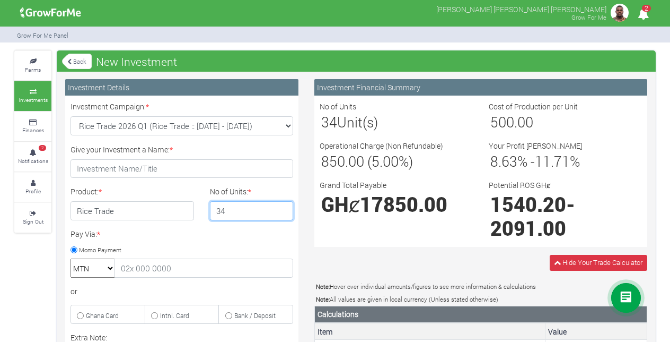
click at [282, 207] on input "34" at bounding box center [252, 210] width 84 height 19
click at [282, 207] on input "35" at bounding box center [252, 210] width 84 height 19
click at [282, 207] on input "36" at bounding box center [252, 210] width 84 height 19
click at [282, 207] on input "37" at bounding box center [252, 210] width 84 height 19
click at [282, 207] on input "38" at bounding box center [252, 210] width 84 height 19
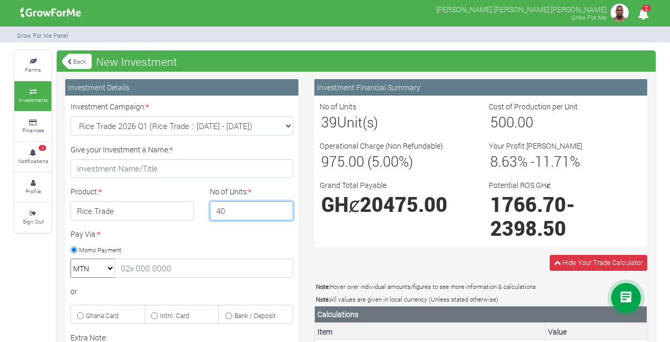
click at [282, 207] on input "40" at bounding box center [252, 210] width 84 height 19
click at [282, 207] on input "41" at bounding box center [252, 210] width 84 height 19
click at [282, 207] on input "42" at bounding box center [252, 210] width 84 height 19
click at [282, 207] on input "43" at bounding box center [252, 210] width 84 height 19
click at [282, 207] on input "44" at bounding box center [252, 210] width 84 height 19
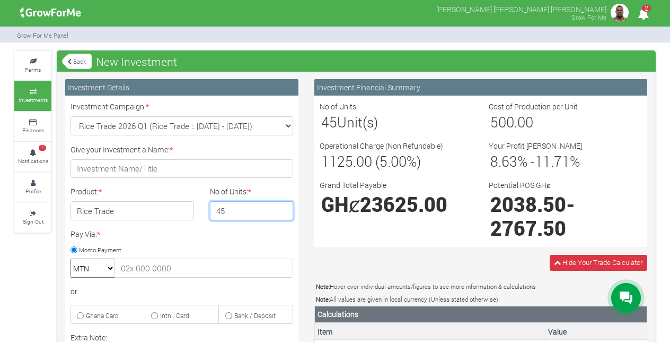
click at [282, 207] on input "45" at bounding box center [252, 210] width 84 height 19
click at [282, 207] on input "46" at bounding box center [252, 210] width 84 height 19
click at [282, 207] on input "47" at bounding box center [252, 210] width 84 height 19
click at [282, 207] on input "48" at bounding box center [252, 210] width 84 height 19
click at [282, 207] on input "49" at bounding box center [252, 210] width 84 height 19
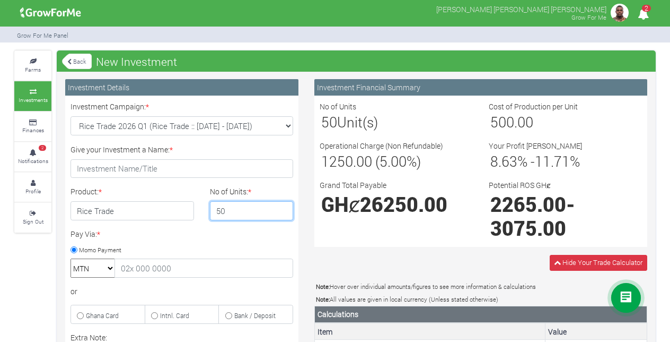
click at [282, 207] on input "50" at bounding box center [252, 210] width 84 height 19
click at [282, 207] on input "51" at bounding box center [252, 210] width 84 height 19
click at [282, 207] on input "52" at bounding box center [252, 210] width 84 height 19
click at [282, 207] on input "53" at bounding box center [252, 210] width 84 height 19
click at [282, 207] on input "54" at bounding box center [252, 210] width 84 height 19
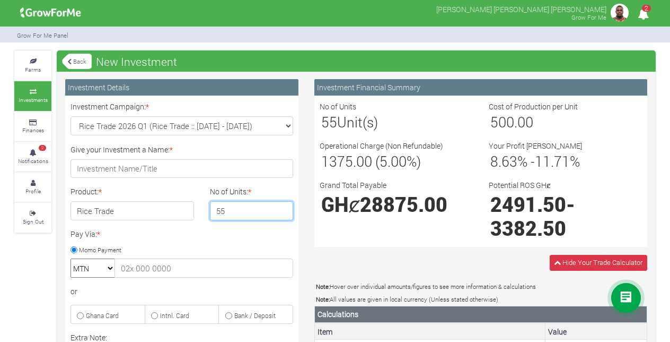
click at [282, 207] on input "55" at bounding box center [252, 210] width 84 height 19
click at [282, 207] on input "56" at bounding box center [252, 210] width 84 height 19
click at [282, 207] on input "57" at bounding box center [252, 210] width 84 height 19
click at [282, 207] on input "58" at bounding box center [252, 210] width 84 height 19
click at [282, 207] on input "59" at bounding box center [252, 210] width 84 height 19
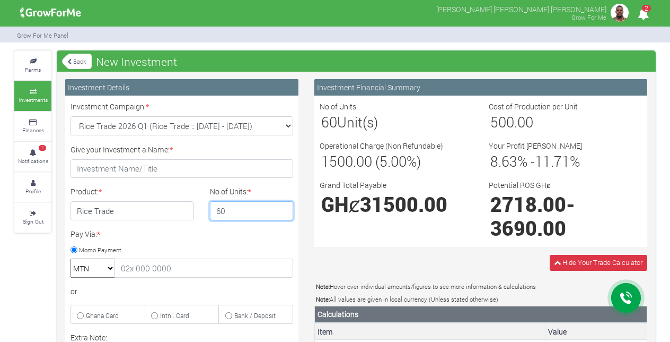
click at [282, 207] on input "60" at bounding box center [252, 210] width 84 height 19
click at [282, 207] on input "61" at bounding box center [252, 210] width 84 height 19
click at [282, 207] on input "62" at bounding box center [252, 210] width 84 height 19
click at [282, 207] on input "63" at bounding box center [252, 210] width 84 height 19
click at [282, 207] on input "64" at bounding box center [252, 210] width 84 height 19
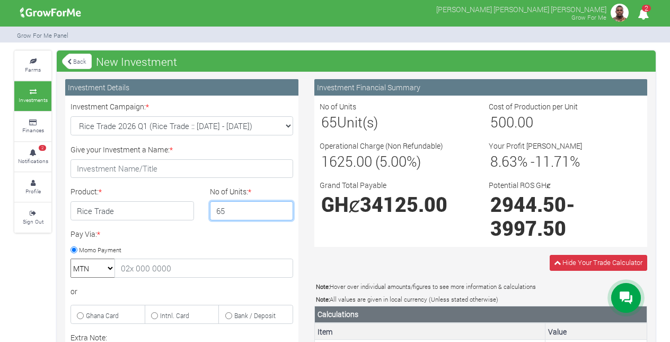
click at [282, 207] on input "65" at bounding box center [252, 210] width 84 height 19
click at [282, 207] on input "66" at bounding box center [252, 210] width 84 height 19
click at [282, 207] on input "67" at bounding box center [252, 210] width 84 height 19
click at [282, 207] on input "68" at bounding box center [252, 210] width 84 height 19
click at [282, 207] on input "69" at bounding box center [252, 210] width 84 height 19
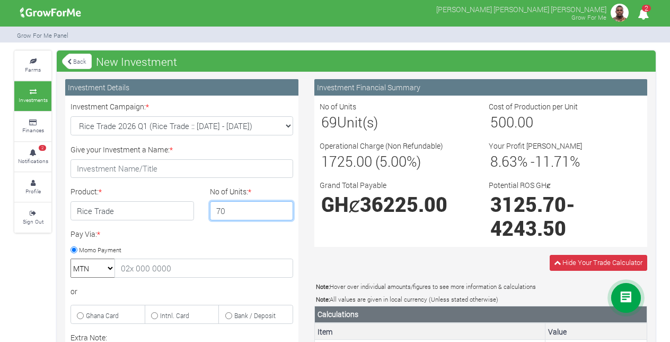
click at [282, 207] on input "70" at bounding box center [252, 210] width 84 height 19
click at [282, 207] on input "71" at bounding box center [252, 210] width 84 height 19
click at [282, 207] on input "72" at bounding box center [252, 210] width 84 height 19
click at [282, 207] on input "73" at bounding box center [252, 210] width 84 height 19
click at [282, 207] on input "74" at bounding box center [252, 210] width 84 height 19
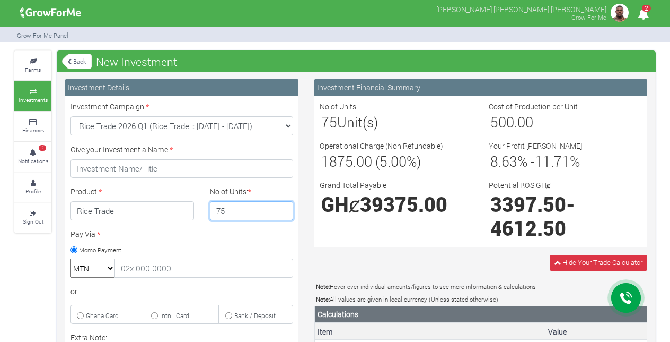
click at [282, 207] on input "75" at bounding box center [252, 210] width 84 height 19
click at [282, 207] on input "76" at bounding box center [252, 210] width 84 height 19
click at [282, 207] on input "77" at bounding box center [252, 210] width 84 height 19
click at [282, 207] on input "78" at bounding box center [252, 210] width 84 height 19
click at [282, 207] on input "79" at bounding box center [252, 210] width 84 height 19
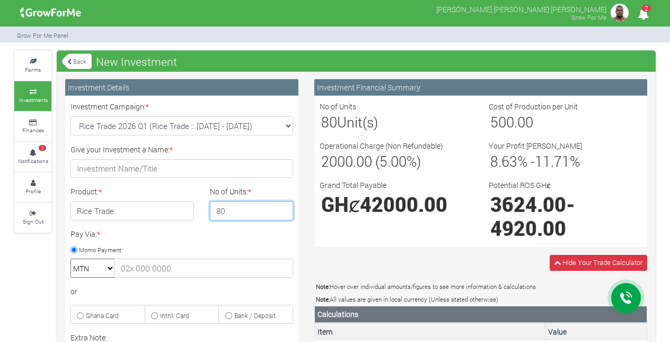
click at [282, 207] on input "80" at bounding box center [252, 210] width 84 height 19
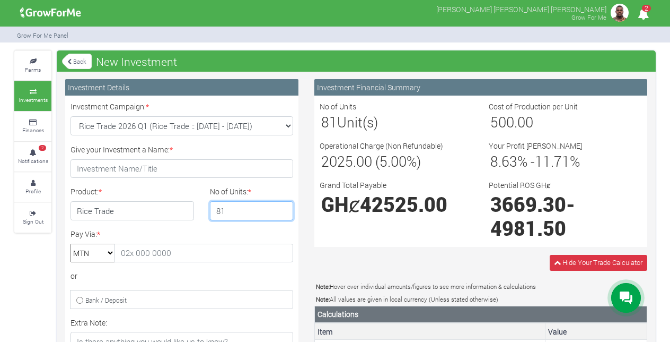
click at [282, 207] on input "81" at bounding box center [252, 210] width 84 height 19
click at [282, 207] on input "82" at bounding box center [252, 210] width 84 height 19
click at [282, 207] on input "83" at bounding box center [252, 210] width 84 height 19
click at [282, 207] on input "84" at bounding box center [252, 210] width 84 height 19
click at [282, 207] on input "85" at bounding box center [252, 210] width 84 height 19
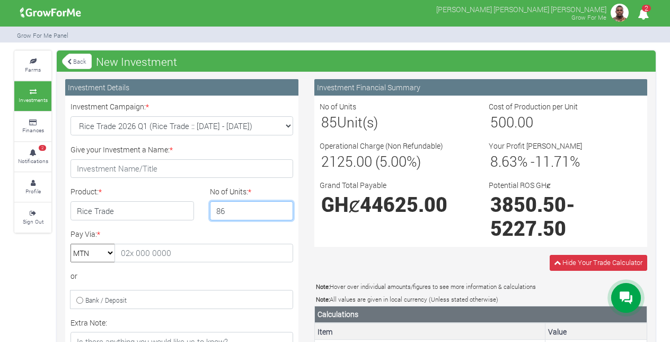
click at [282, 207] on input "86" at bounding box center [252, 210] width 84 height 19
click at [282, 207] on input "87" at bounding box center [252, 210] width 84 height 19
click at [282, 207] on input "88" at bounding box center [252, 210] width 84 height 19
click at [282, 207] on input "89" at bounding box center [252, 210] width 84 height 19
click at [282, 207] on input "90" at bounding box center [252, 210] width 84 height 19
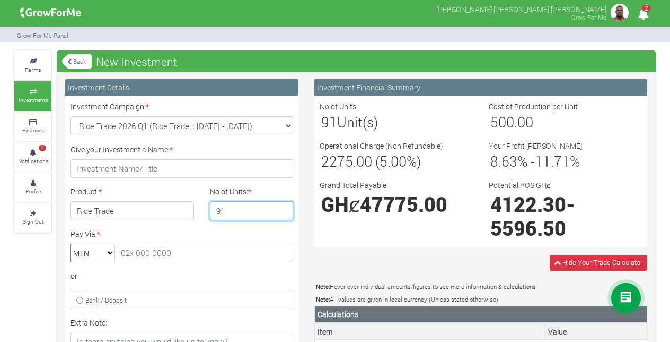
click at [282, 207] on input "91" at bounding box center [252, 210] width 84 height 19
click at [282, 207] on input "92" at bounding box center [252, 210] width 84 height 19
click at [282, 207] on input "93" at bounding box center [252, 210] width 84 height 19
click at [282, 207] on input "94" at bounding box center [252, 210] width 84 height 19
click at [282, 207] on input "95" at bounding box center [252, 210] width 84 height 19
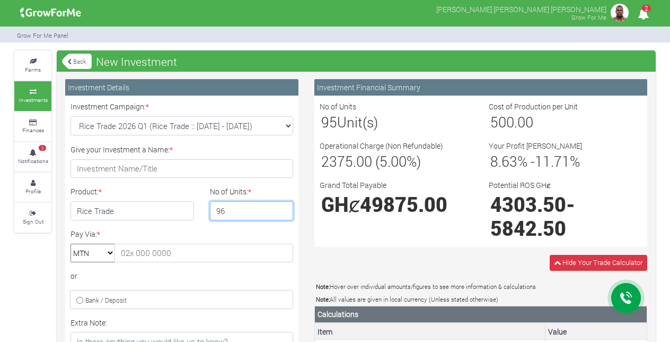
click at [282, 207] on input "96" at bounding box center [252, 210] width 84 height 19
click at [282, 207] on input "97" at bounding box center [252, 210] width 84 height 19
click at [282, 207] on input "98" at bounding box center [252, 210] width 84 height 19
click at [282, 207] on input "99" at bounding box center [252, 210] width 84 height 19
type input "100"
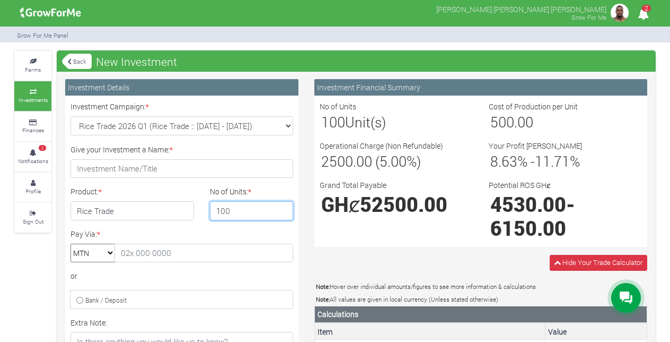
click at [282, 207] on input "100" at bounding box center [252, 210] width 84 height 19
